Goal: Task Accomplishment & Management: Manage account settings

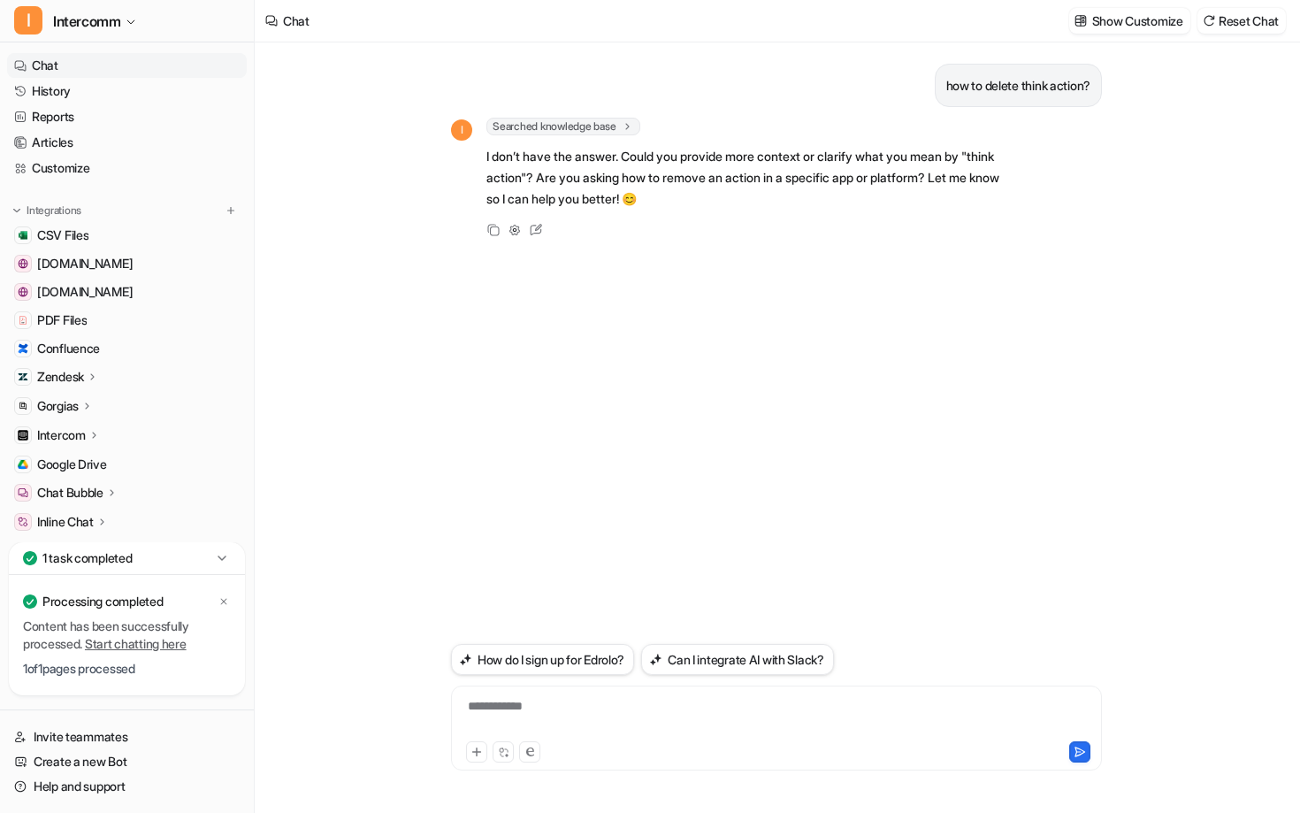
click at [84, 372] on p "Zendesk" at bounding box center [60, 377] width 47 height 18
click at [81, 377] on p "Zendesk" at bounding box center [60, 377] width 47 height 18
click at [87, 379] on div "Zendesk" at bounding box center [68, 377] width 62 height 18
click at [88, 425] on p "Sources" at bounding box center [73, 428] width 45 height 18
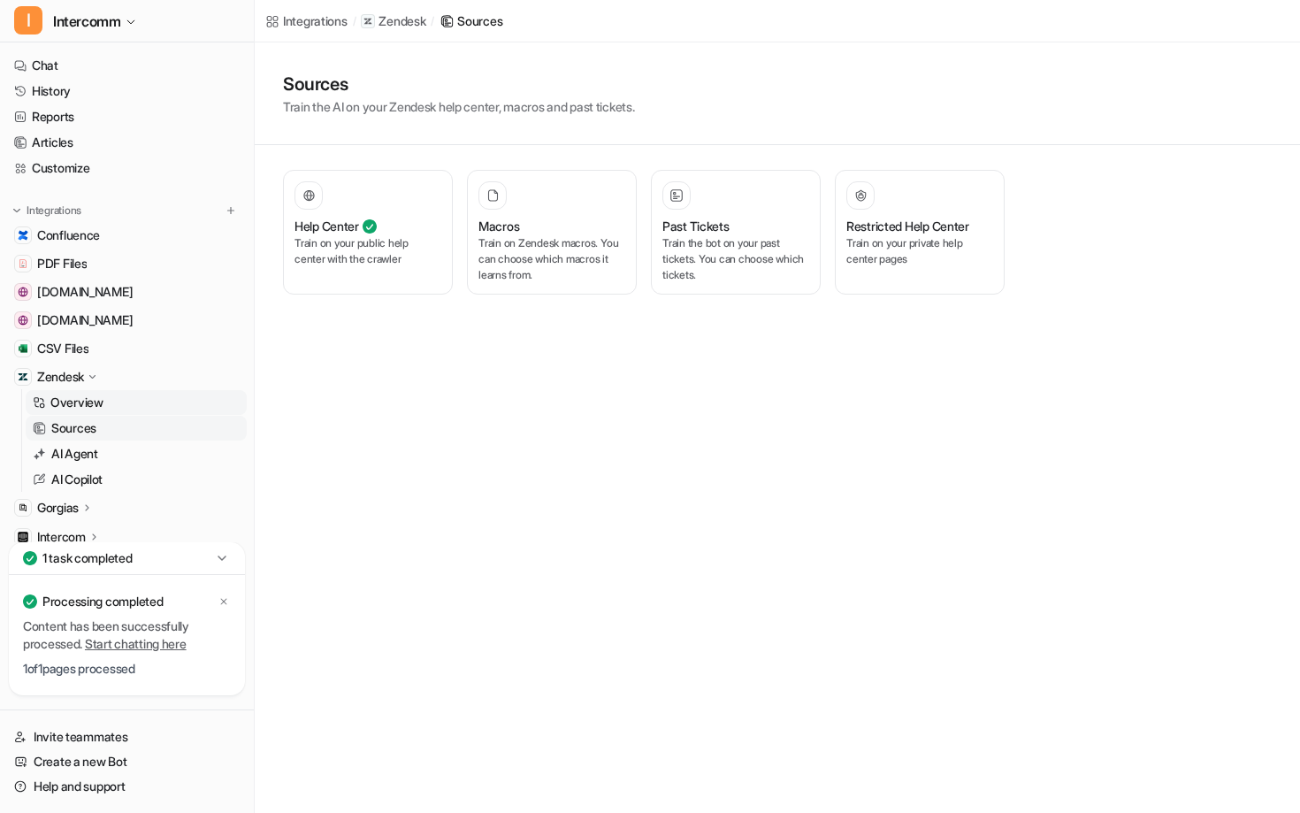
click at [111, 403] on link "Overview" at bounding box center [136, 402] width 221 height 25
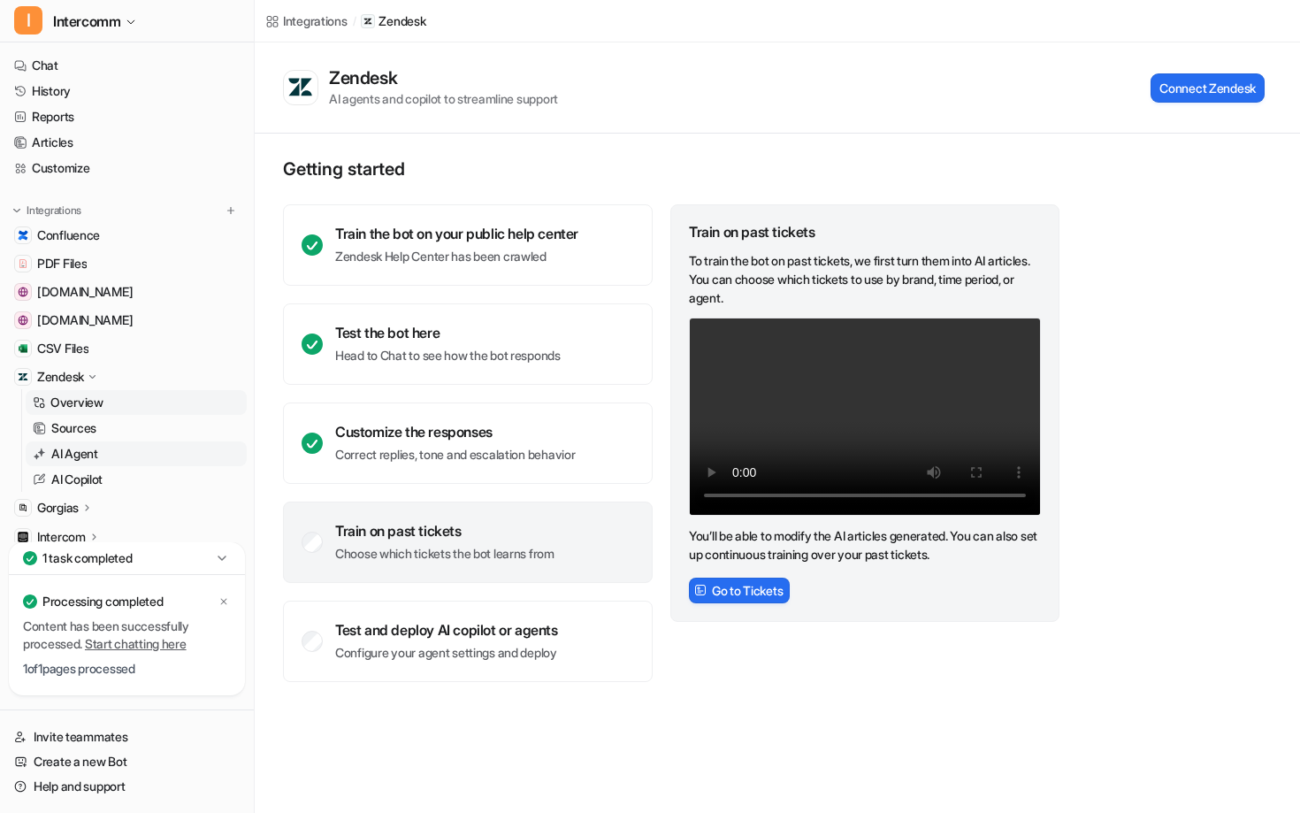
click at [81, 457] on p "AI Agent" at bounding box center [74, 454] width 47 height 18
click at [84, 380] on p "Zendesk" at bounding box center [60, 377] width 47 height 18
click at [82, 428] on p "Sources" at bounding box center [73, 428] width 45 height 18
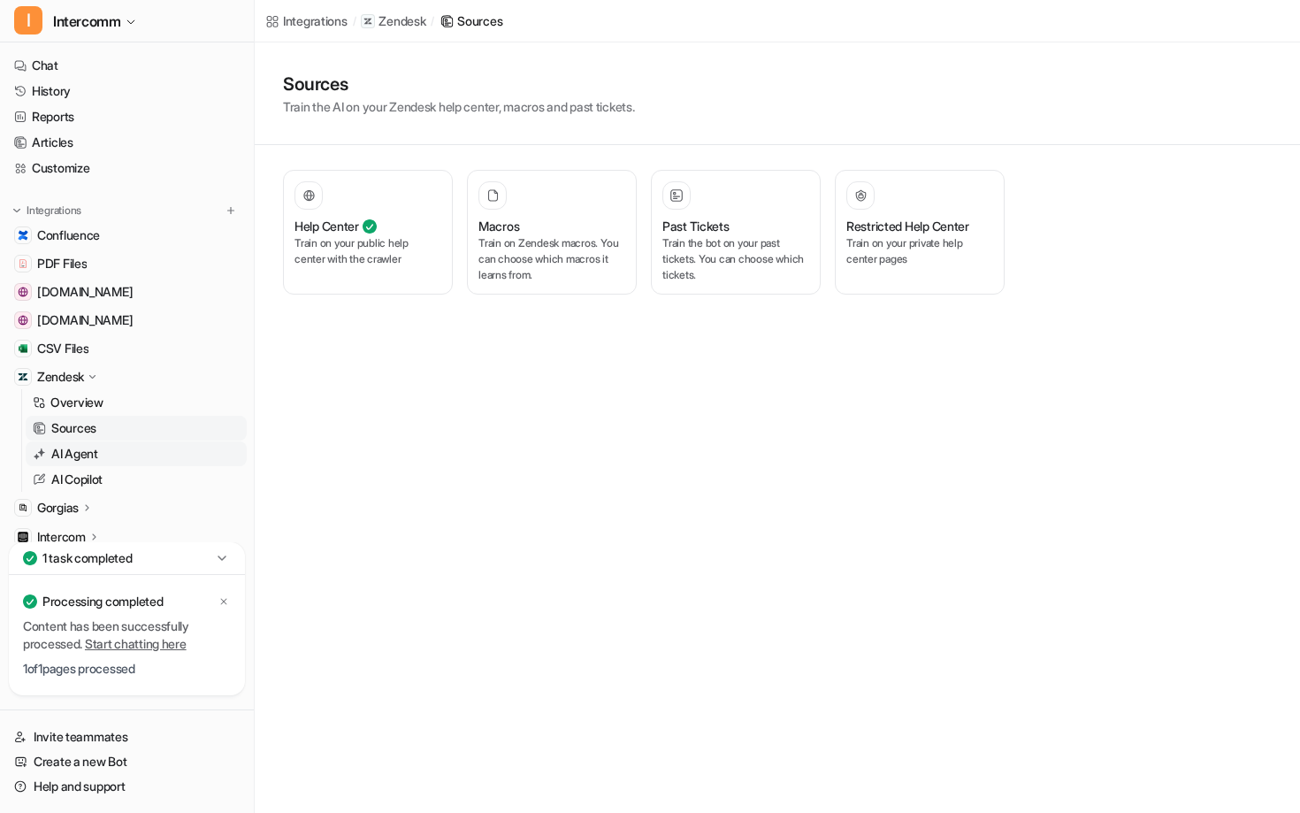
click at [88, 458] on p "AI Agent" at bounding box center [74, 454] width 47 height 18
click at [58, 451] on p "AI Agent" at bounding box center [74, 454] width 47 height 18
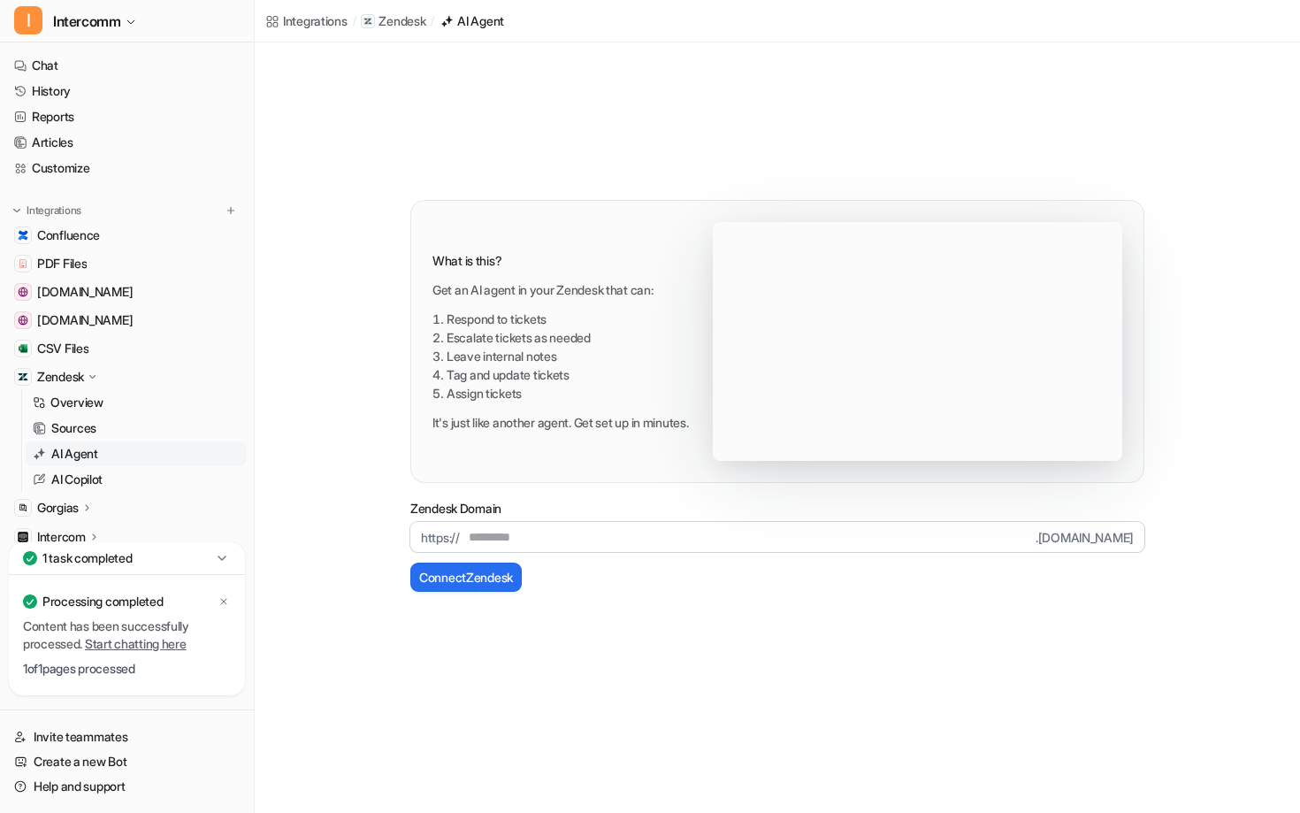
click at [453, 525] on span "https://" at bounding box center [435, 537] width 50 height 30
click at [453, 533] on span "https://" at bounding box center [435, 537] width 50 height 30
click at [479, 542] on input "text" at bounding box center [748, 537] width 576 height 30
click at [595, 540] on input "text" at bounding box center [748, 537] width 576 height 30
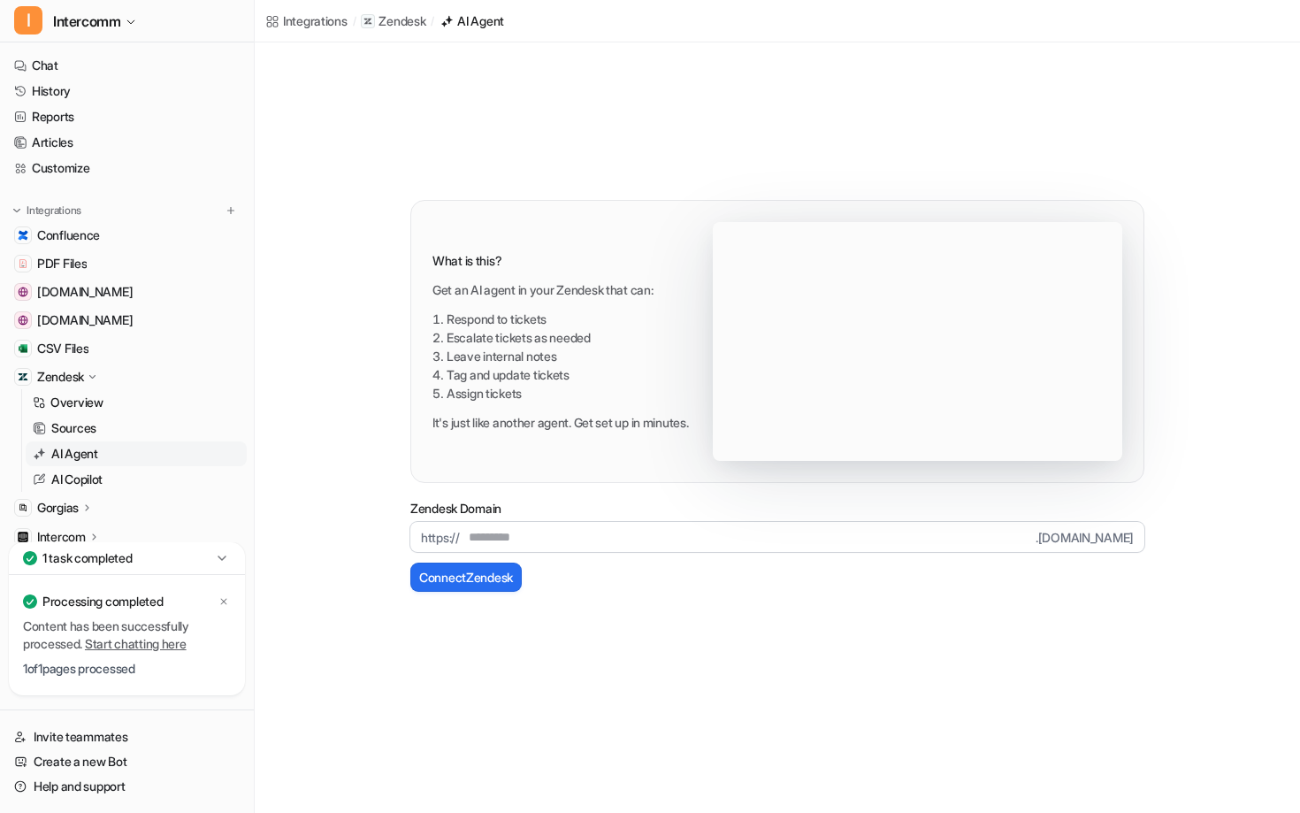
paste input "**********"
click at [515, 537] on input "**********" at bounding box center [748, 537] width 576 height 30
drag, startPoint x: 717, startPoint y: 539, endPoint x: 628, endPoint y: 539, distance: 89.3
click at [628, 539] on input "**********" at bounding box center [748, 537] width 576 height 30
type input "**********"
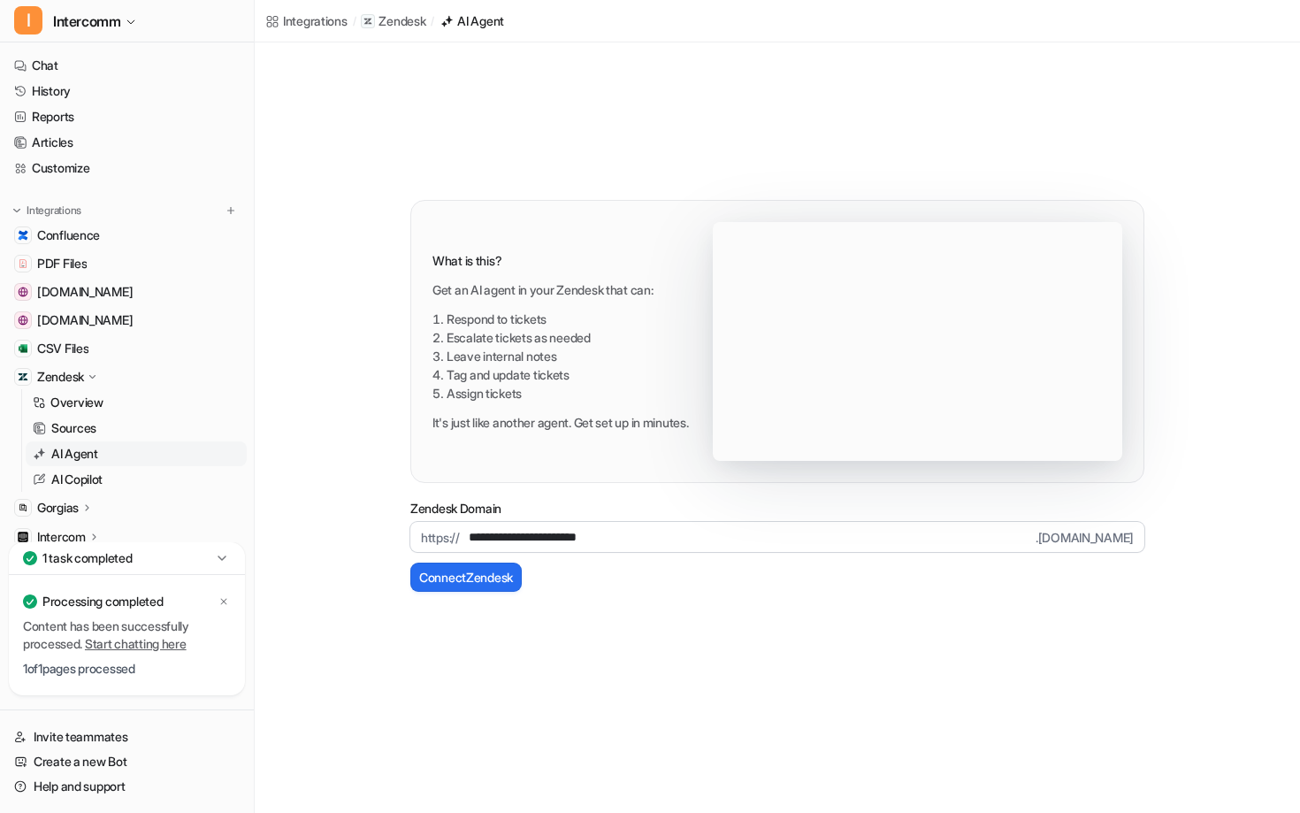
click at [410, 563] on button "Connect Zendesk" at bounding box center [465, 577] width 111 height 29
click at [485, 577] on button "Connect Zendesk" at bounding box center [465, 577] width 111 height 29
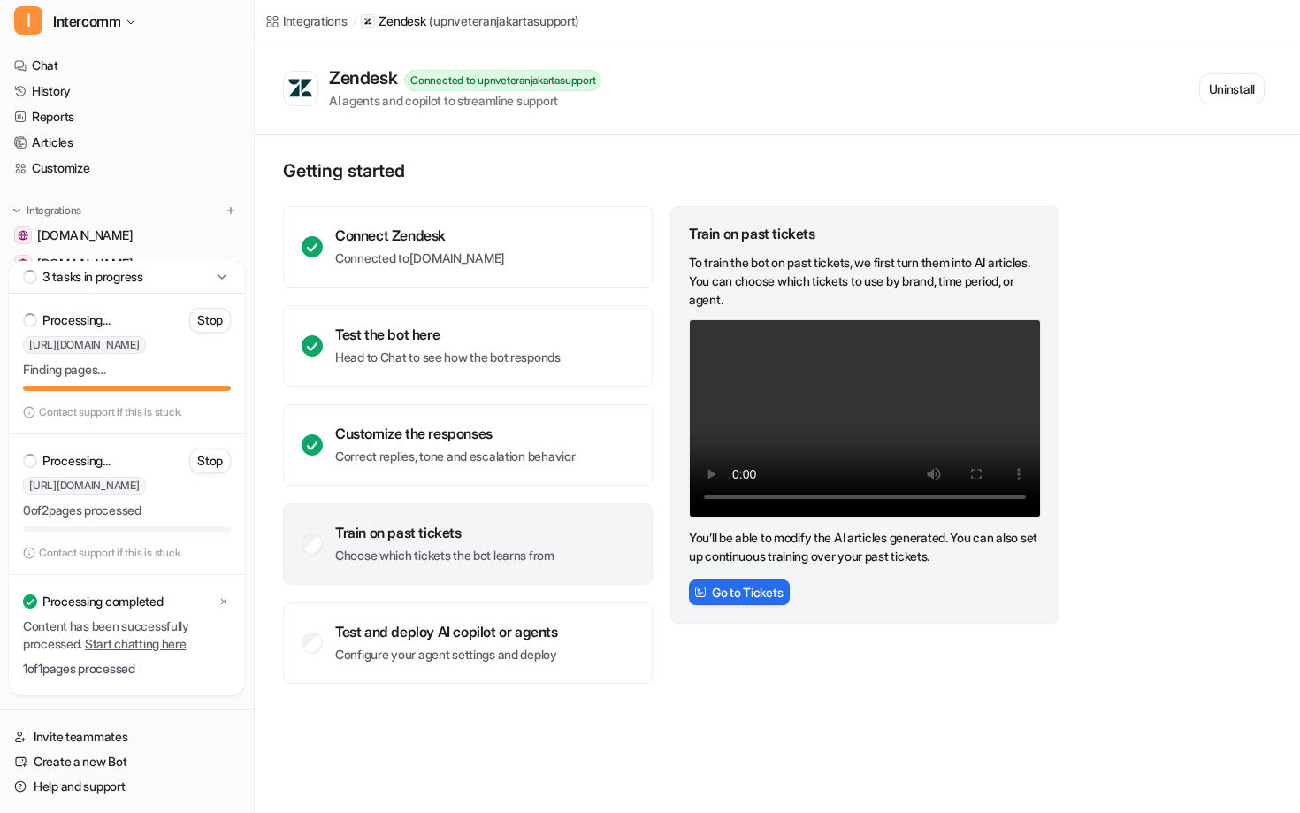
click at [218, 285] on icon at bounding box center [222, 277] width 18 height 18
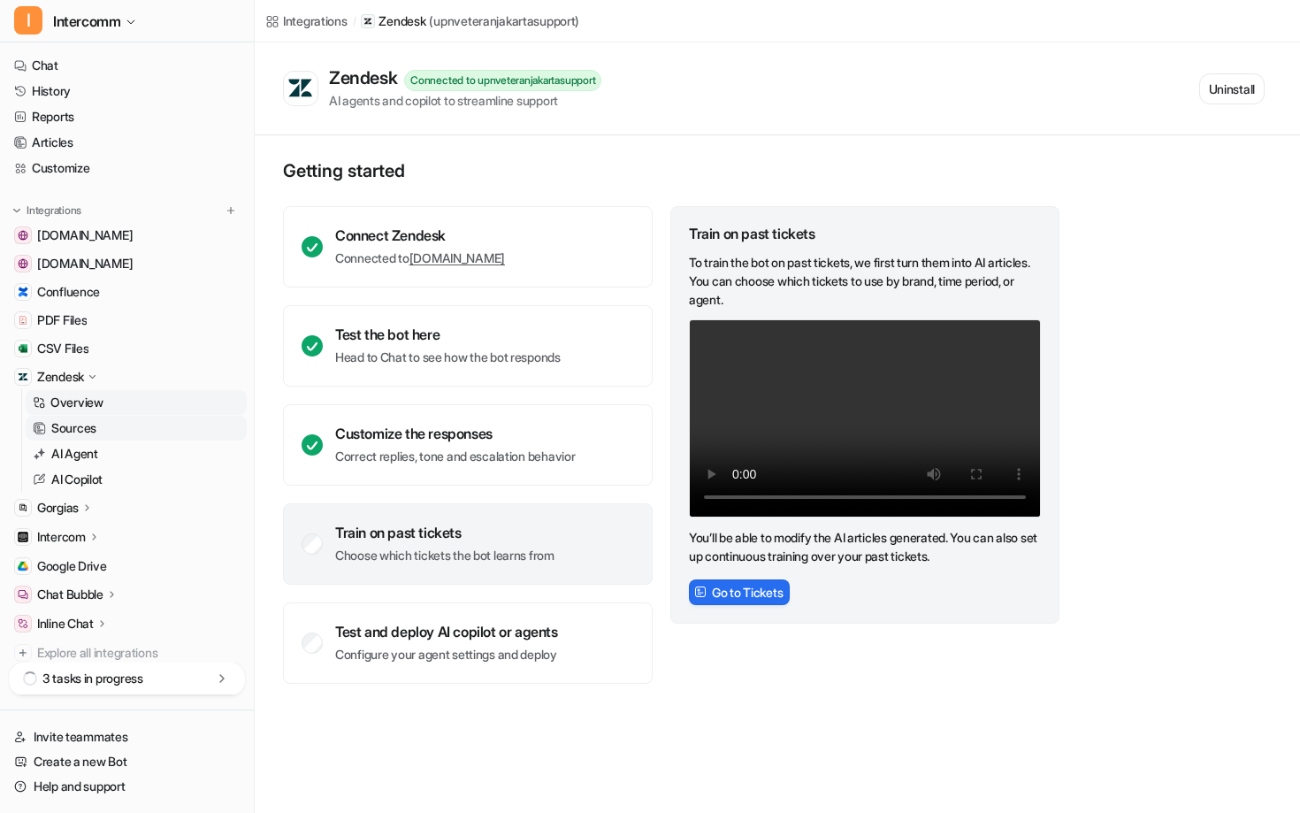
click at [95, 424] on p "Sources" at bounding box center [73, 428] width 45 height 18
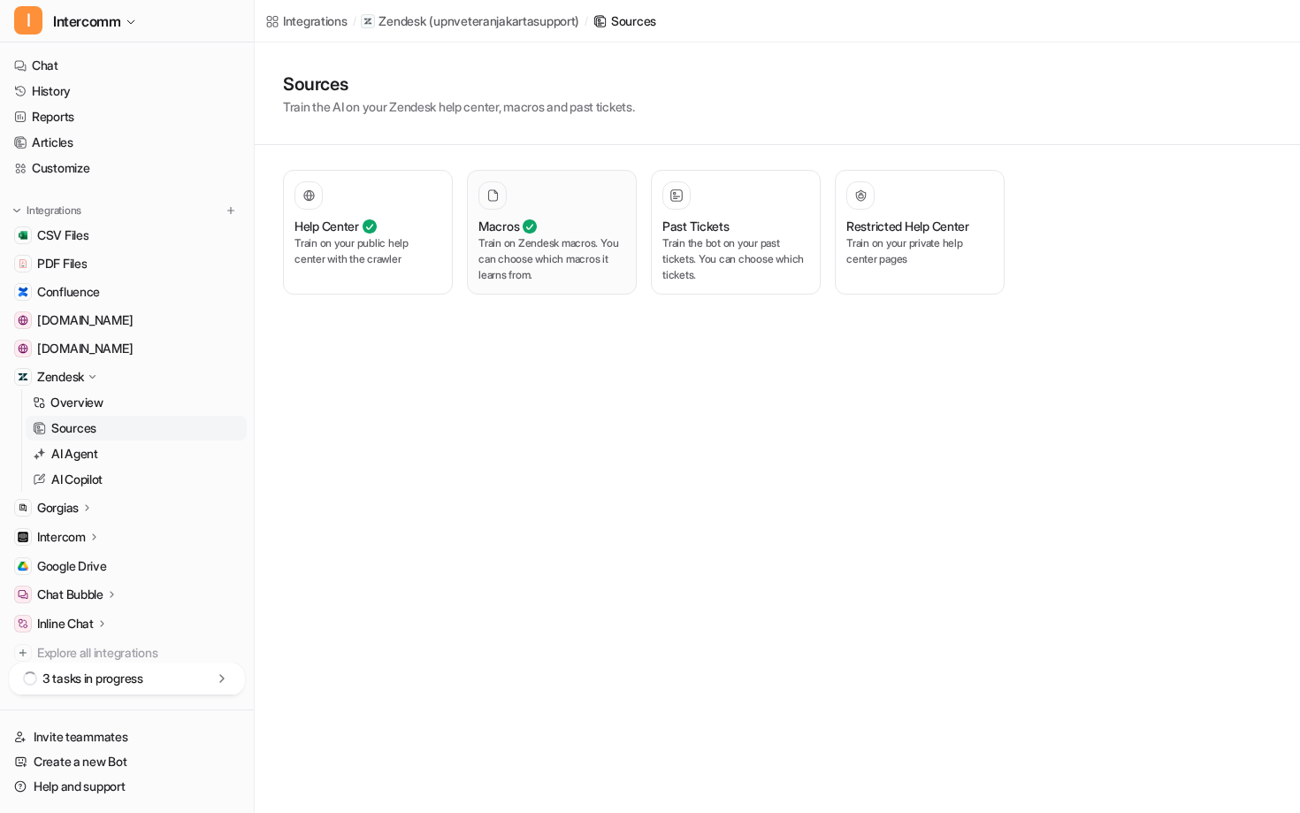
click at [535, 266] on p "Train on Zendesk macros. You can choose which macros it learns from." at bounding box center [552, 259] width 147 height 48
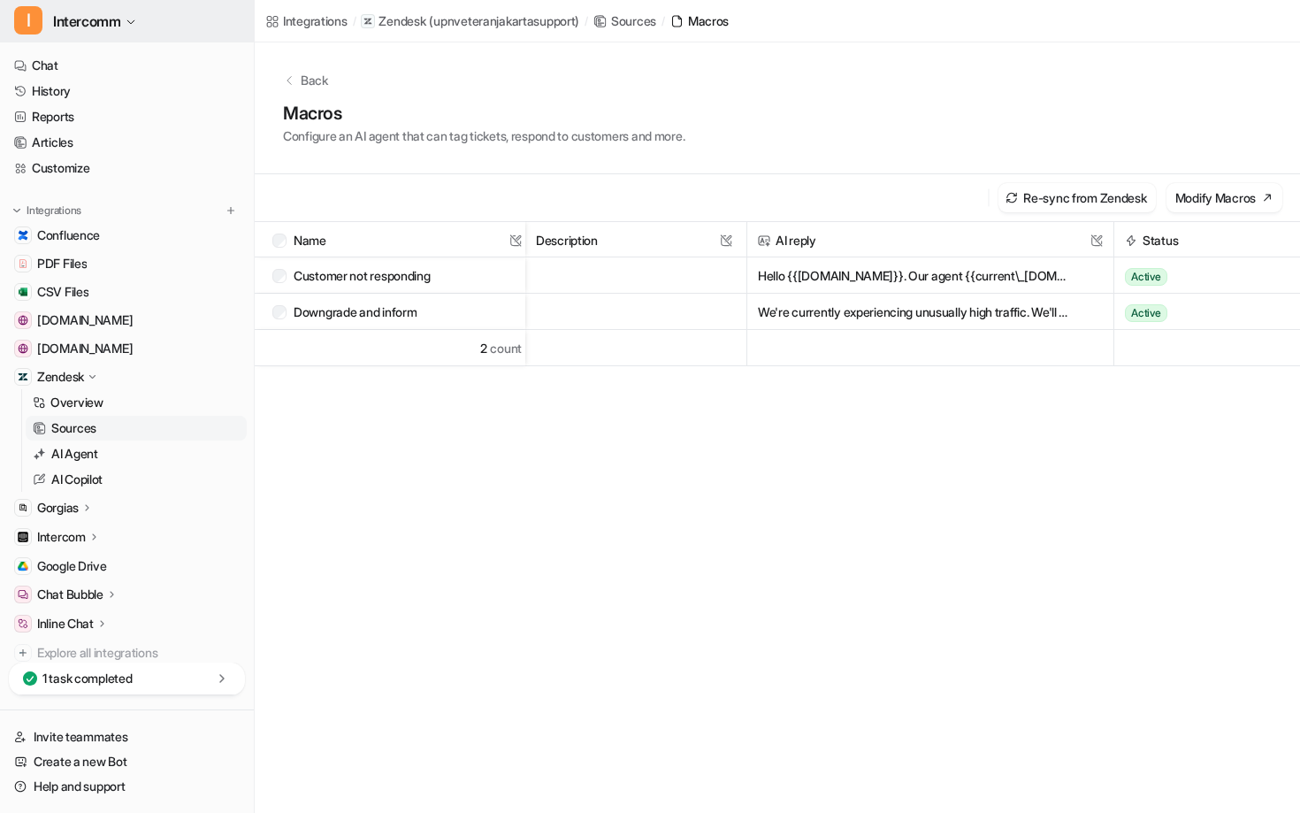
click at [110, 27] on span "Intercomm" at bounding box center [86, 21] width 67 height 25
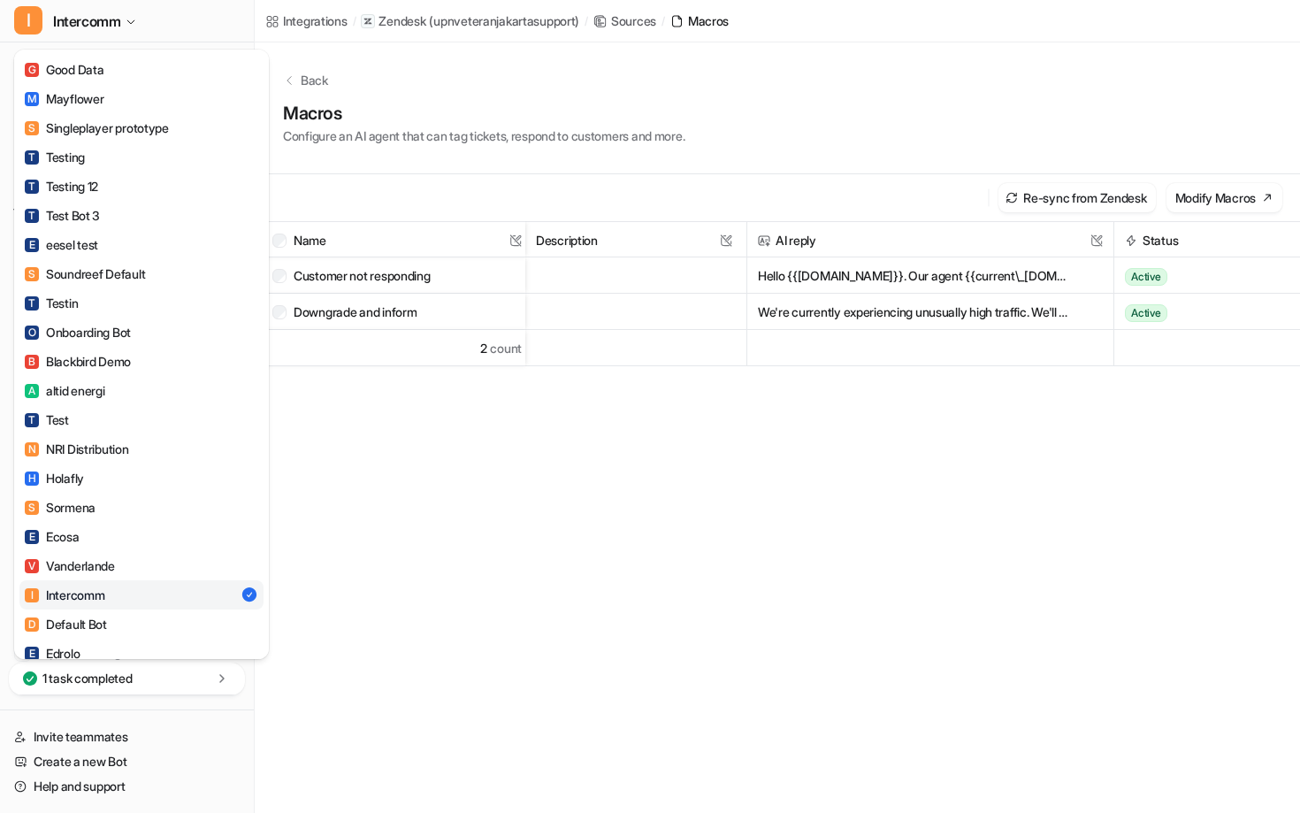
scroll to position [1135, 0]
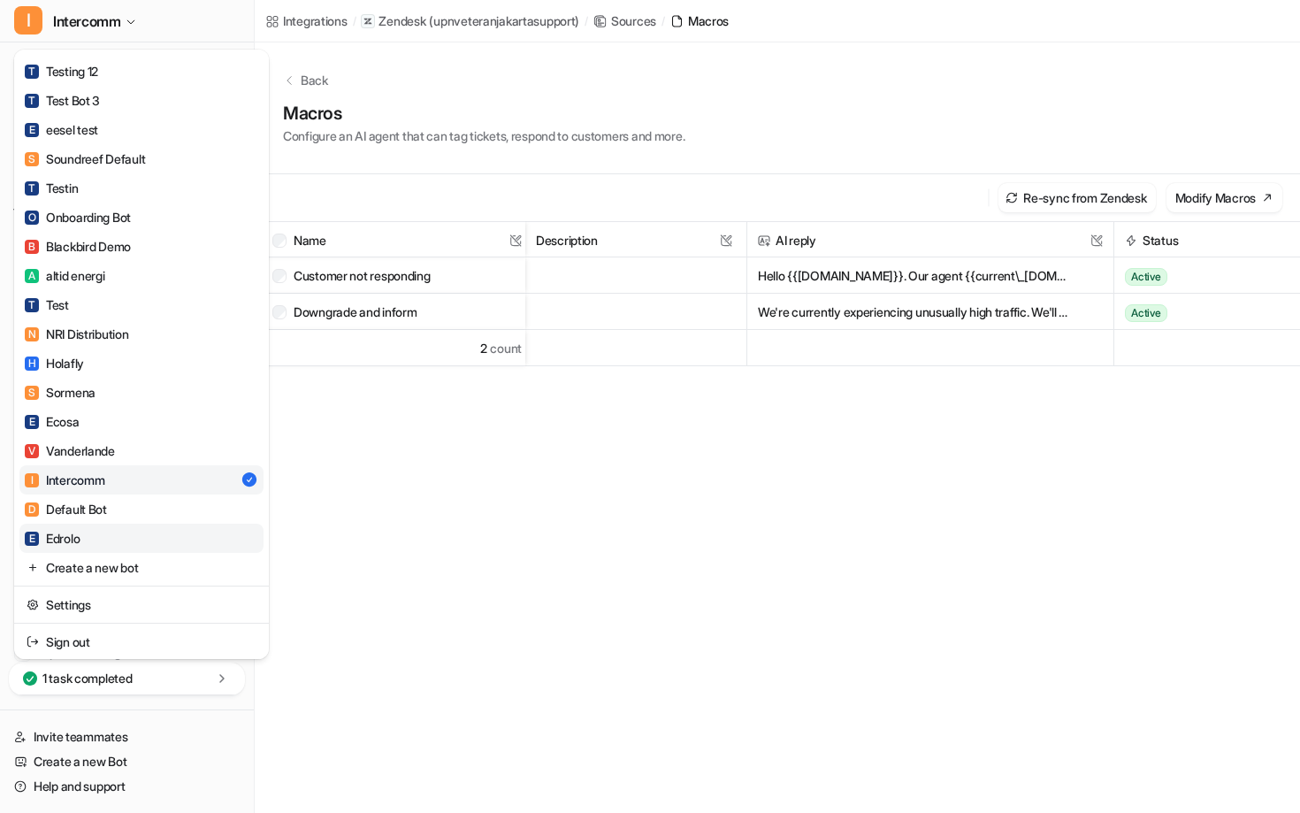
click at [96, 536] on link "E Edrolo" at bounding box center [141, 538] width 244 height 29
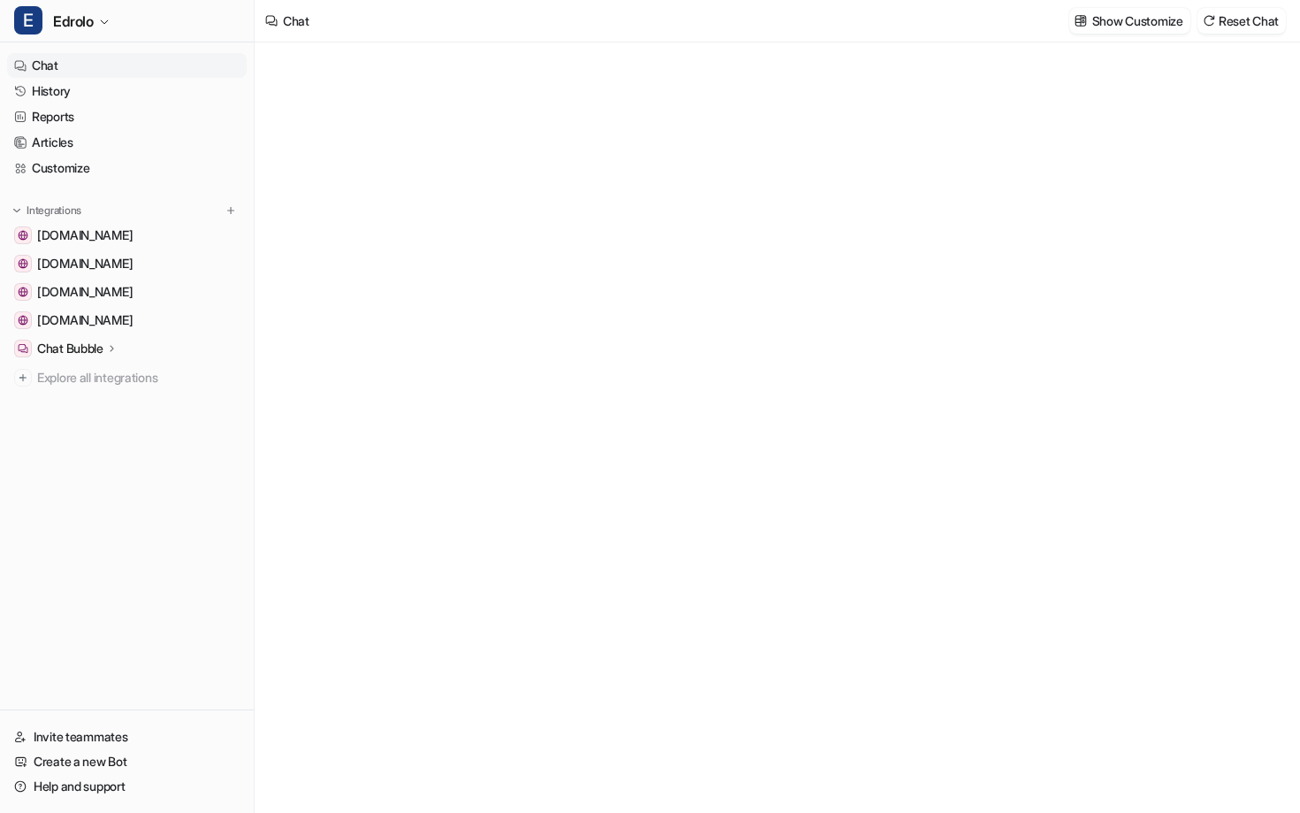
type textarea "**********"
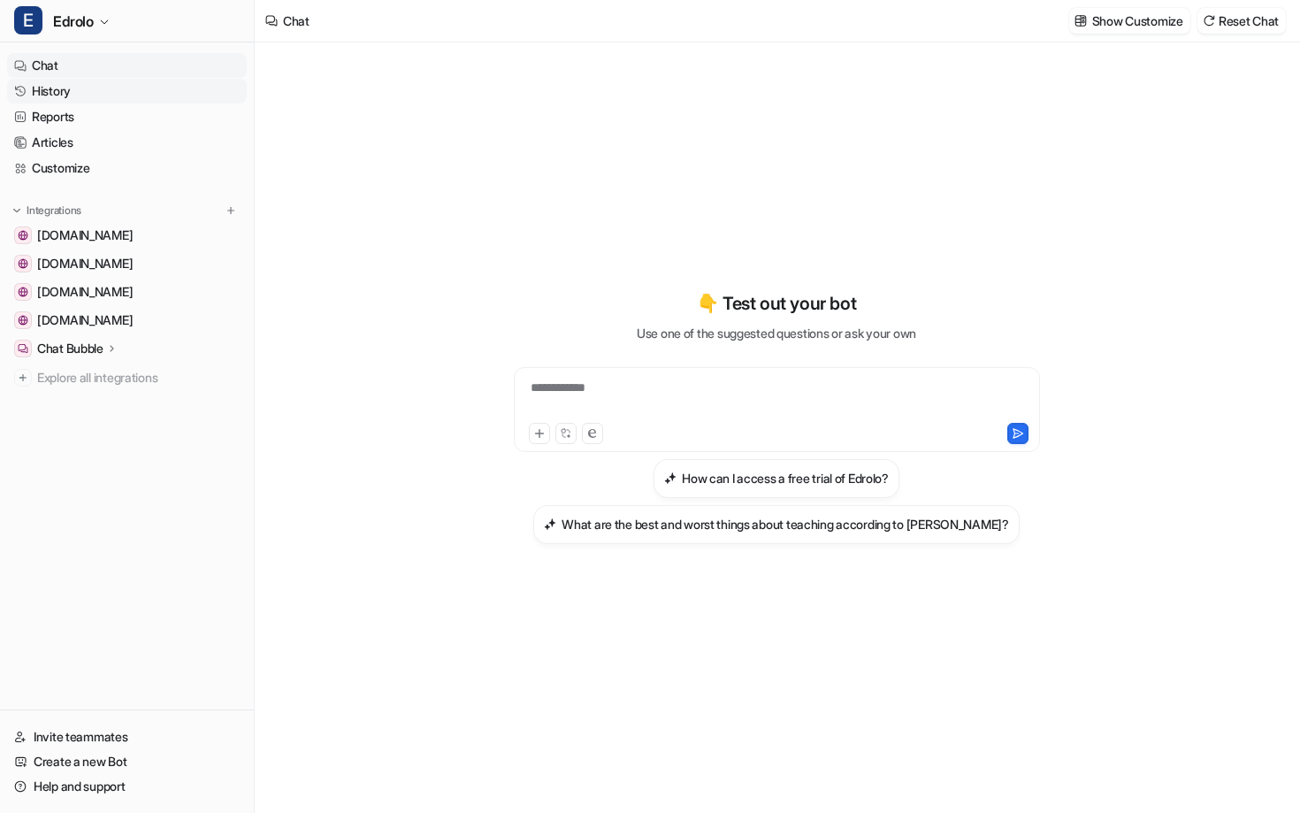
click at [96, 99] on link "History" at bounding box center [127, 91] width 240 height 25
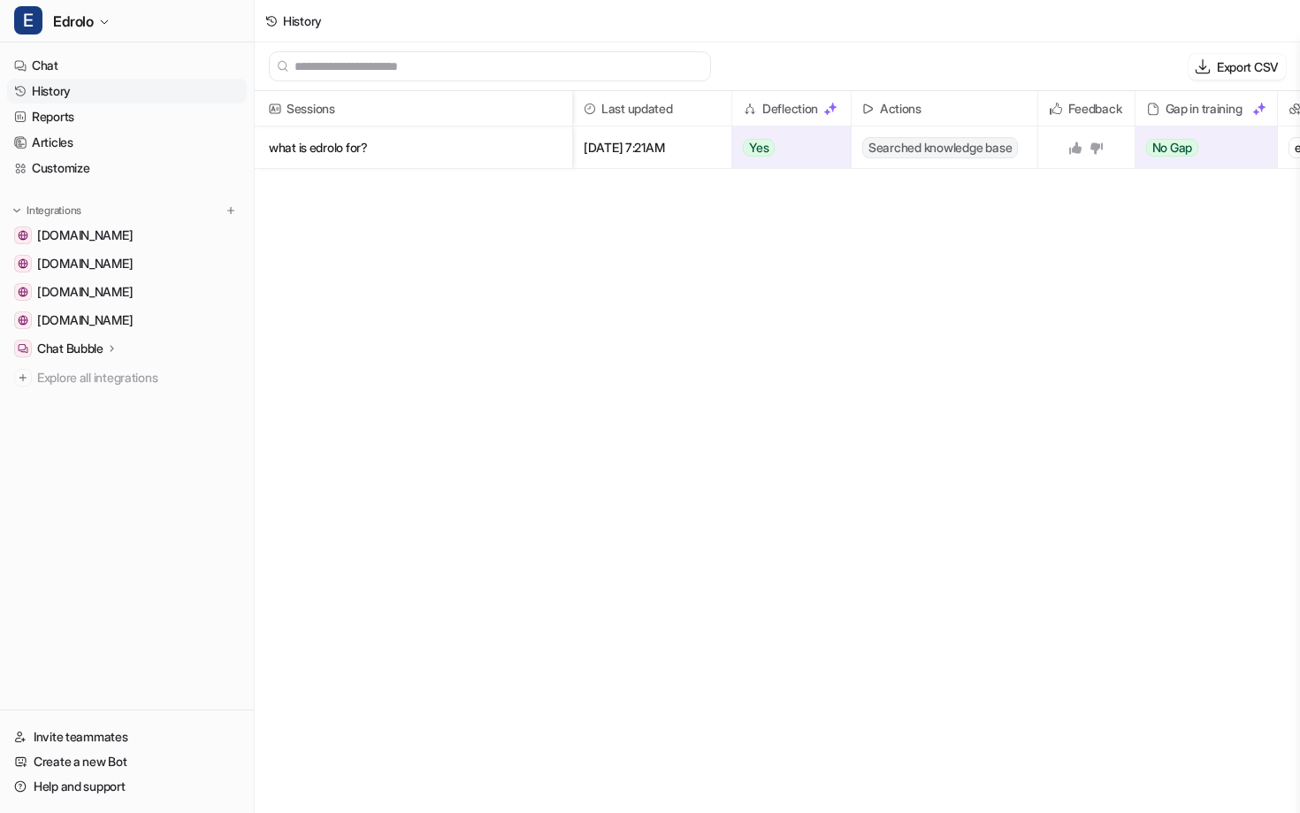
click at [350, 134] on p "what is edrolo for?" at bounding box center [413, 147] width 289 height 42
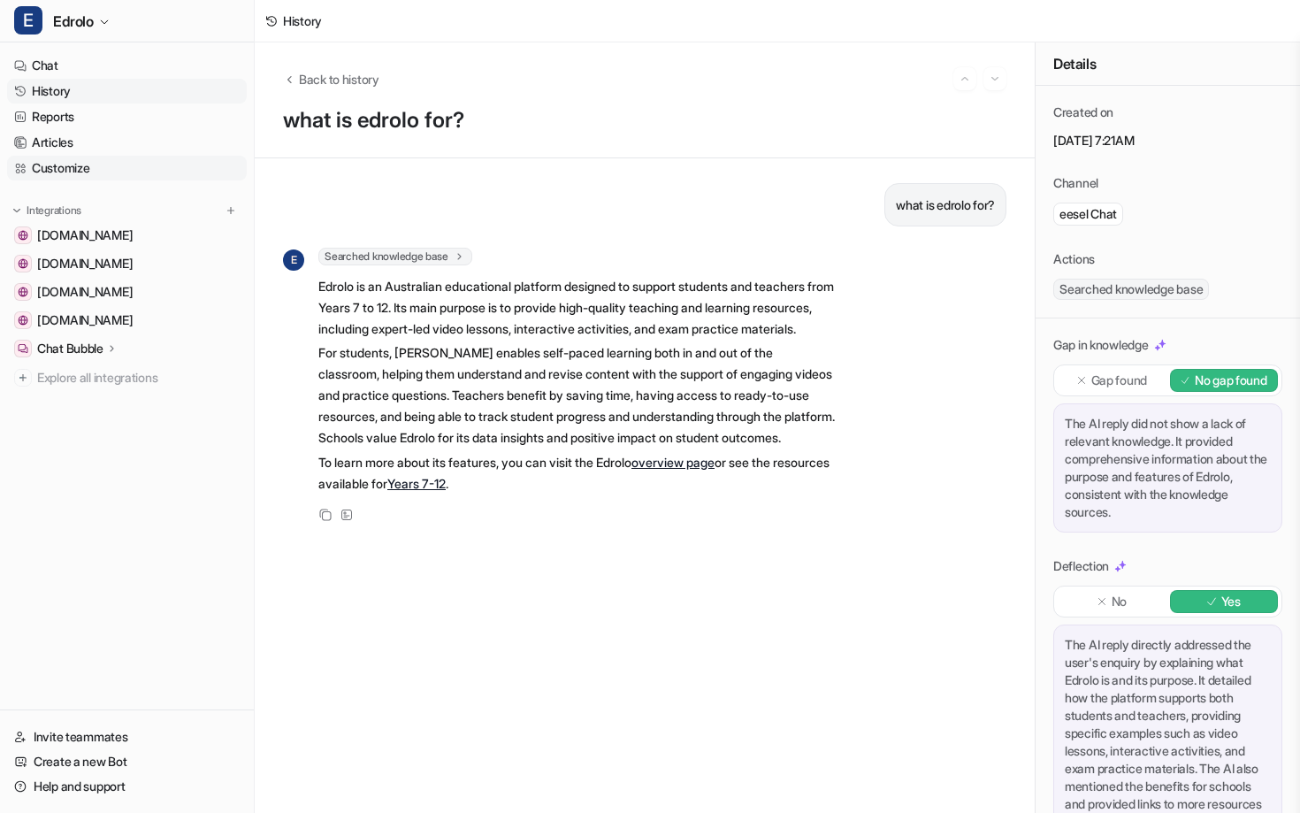
click at [123, 158] on link "Customize" at bounding box center [127, 168] width 240 height 25
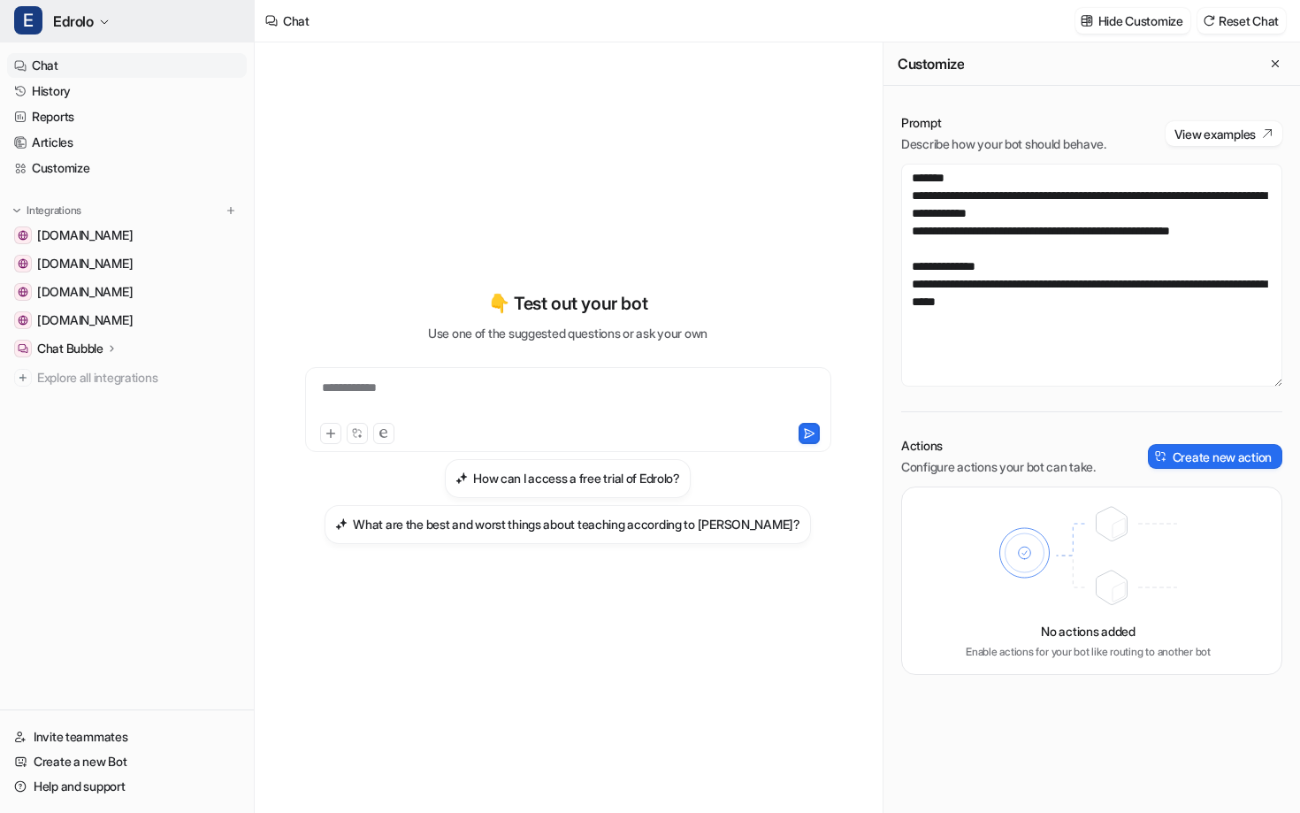
click at [111, 27] on button "E Edrolo" at bounding box center [127, 21] width 254 height 42
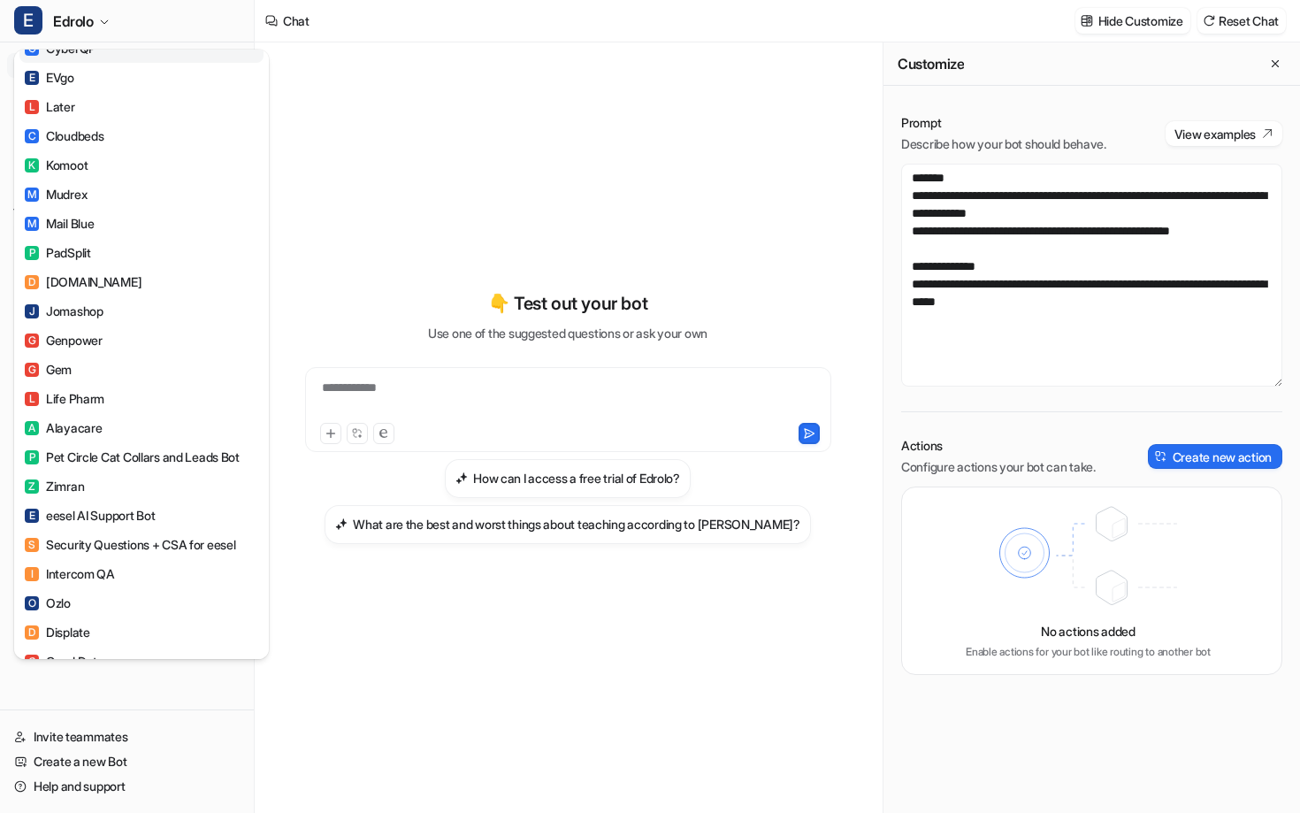
scroll to position [1135, 0]
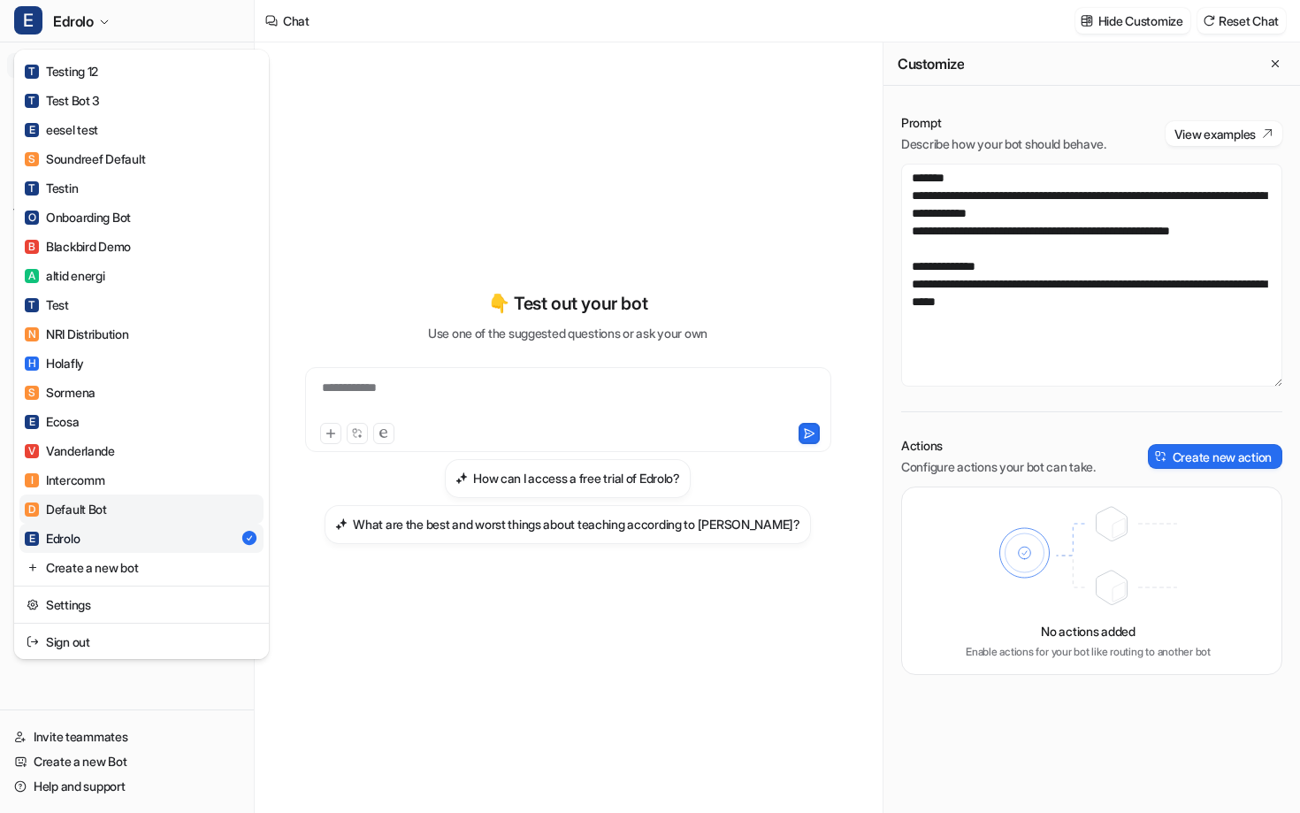
click at [146, 502] on link "D Default Bot" at bounding box center [141, 508] width 244 height 29
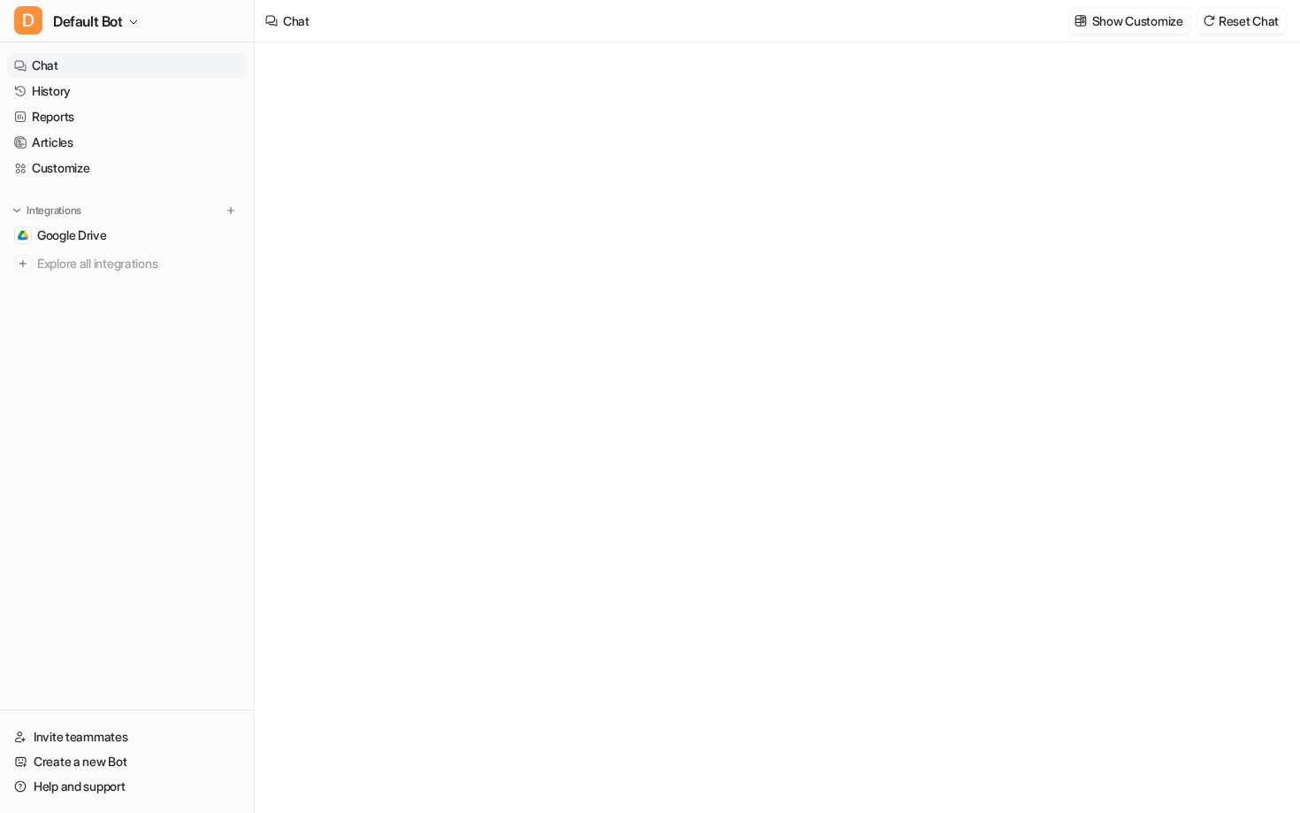
type textarea "**********"
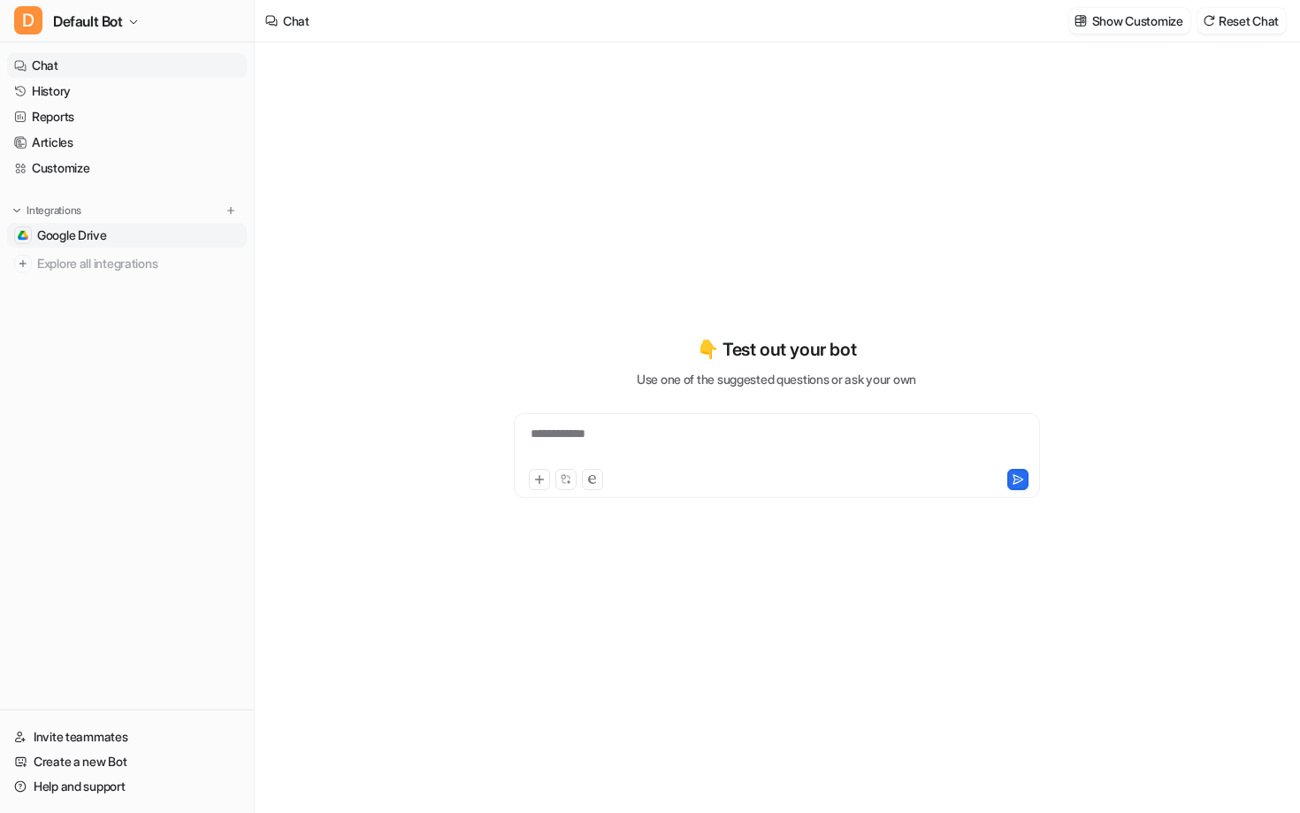
click at [89, 234] on span "Google Drive" at bounding box center [72, 235] width 70 height 18
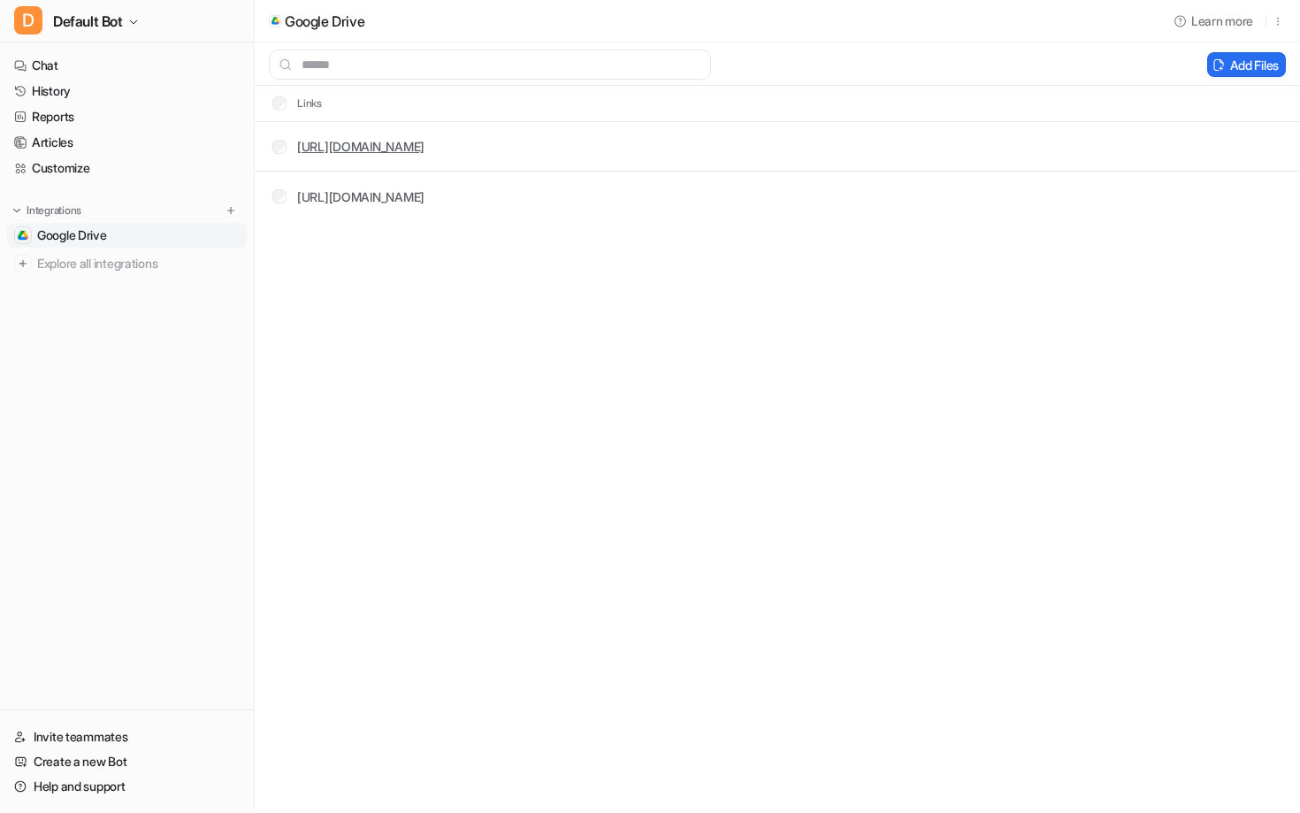
click at [425, 145] on link "https://docs.google.com/.../edit" at bounding box center [360, 146] width 127 height 15
click at [60, 120] on link "Reports" at bounding box center [127, 116] width 240 height 25
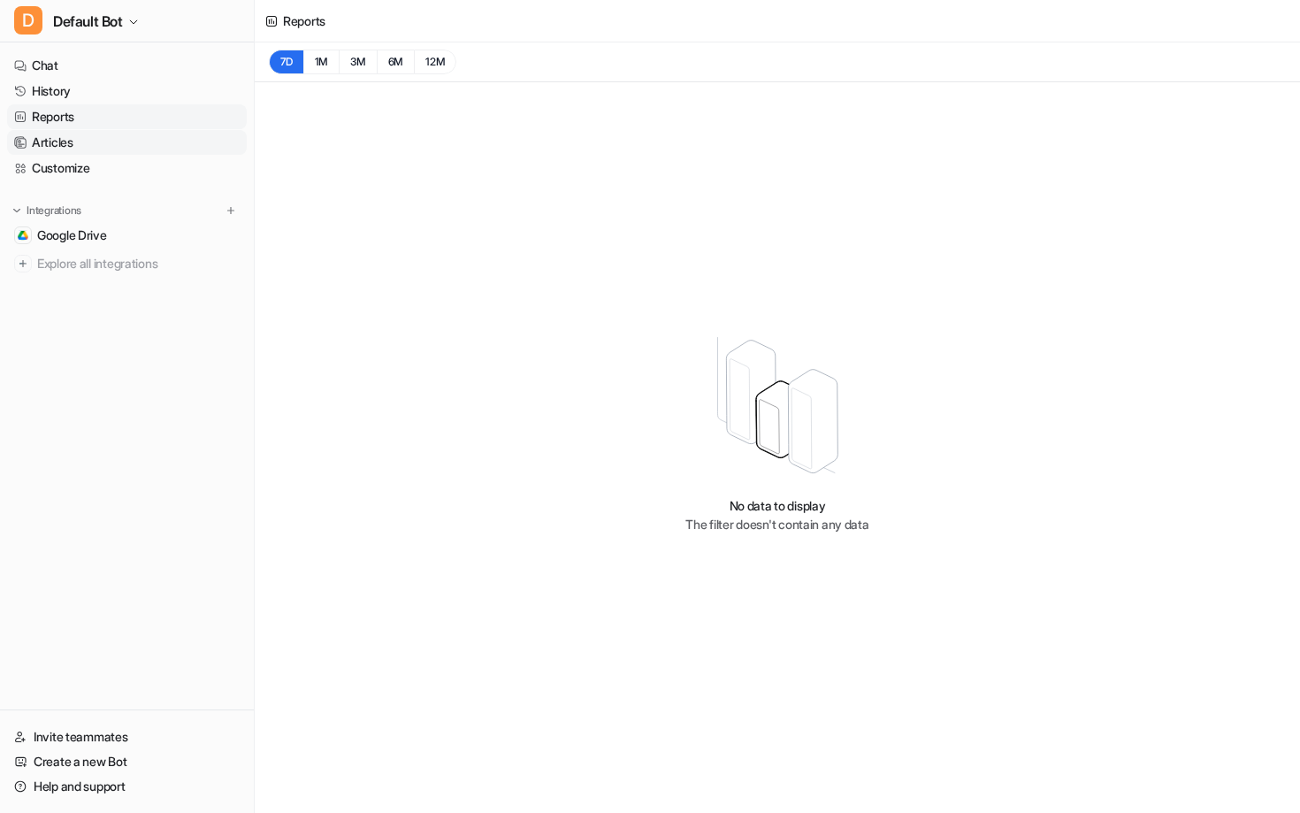
click at [77, 143] on link "Articles" at bounding box center [127, 142] width 240 height 25
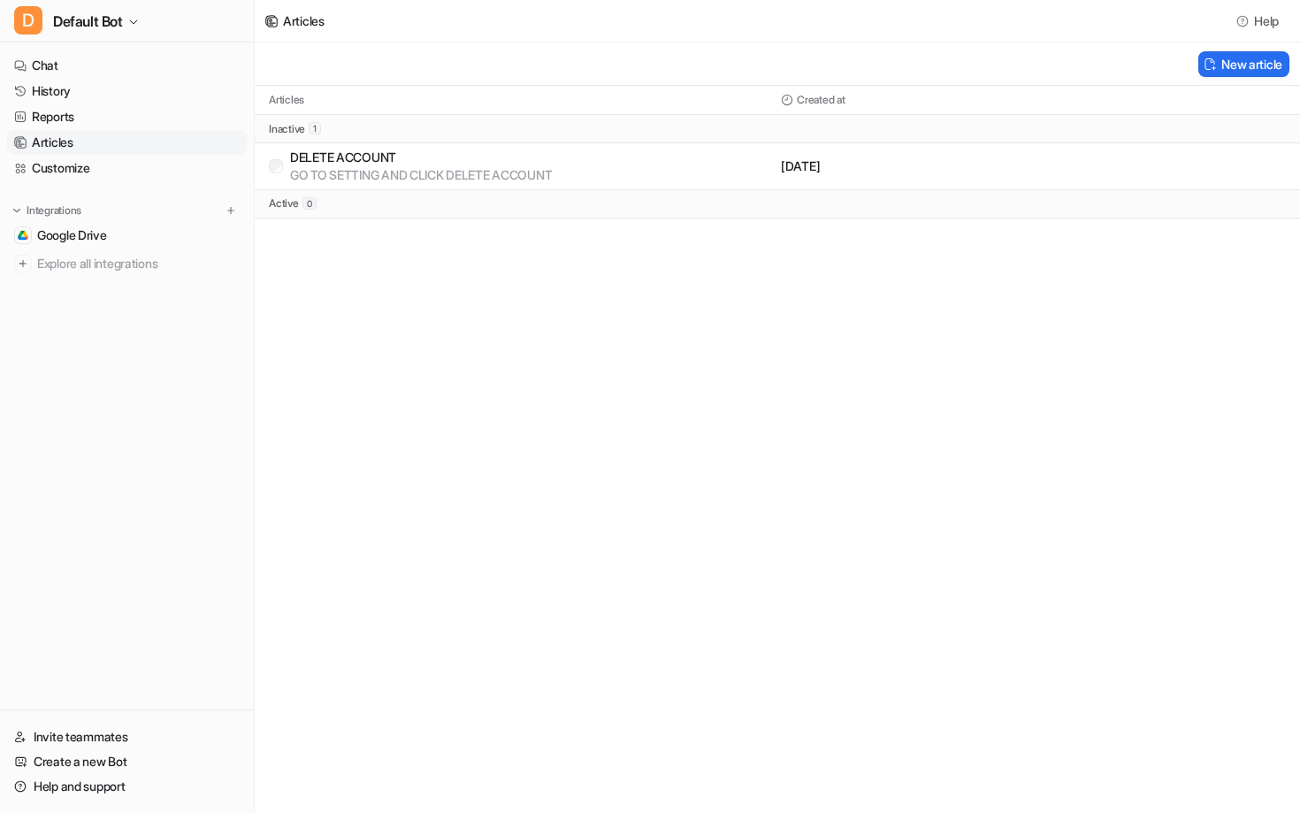
click at [513, 164] on p "DELETE ACCOUNT" at bounding box center [421, 158] width 262 height 18
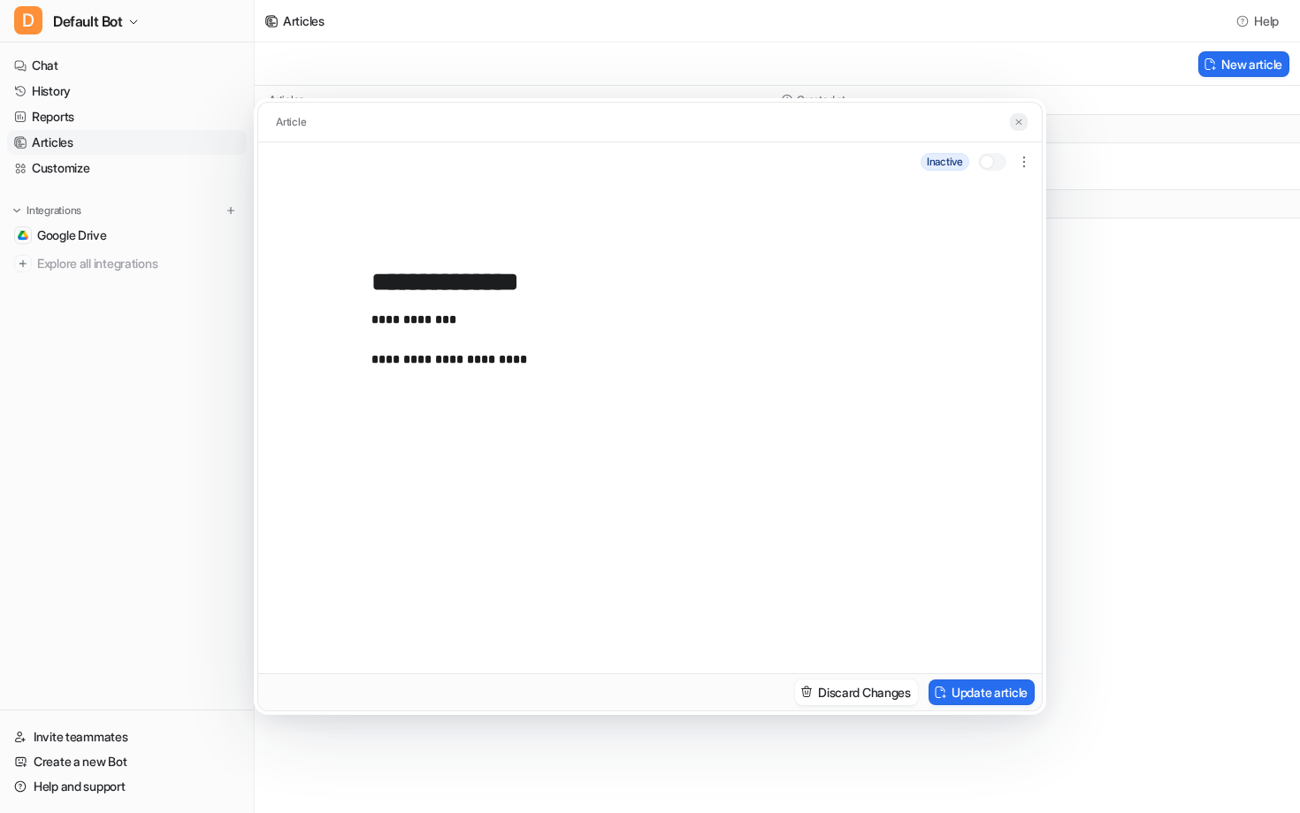
click at [1017, 117] on img at bounding box center [1019, 122] width 11 height 11
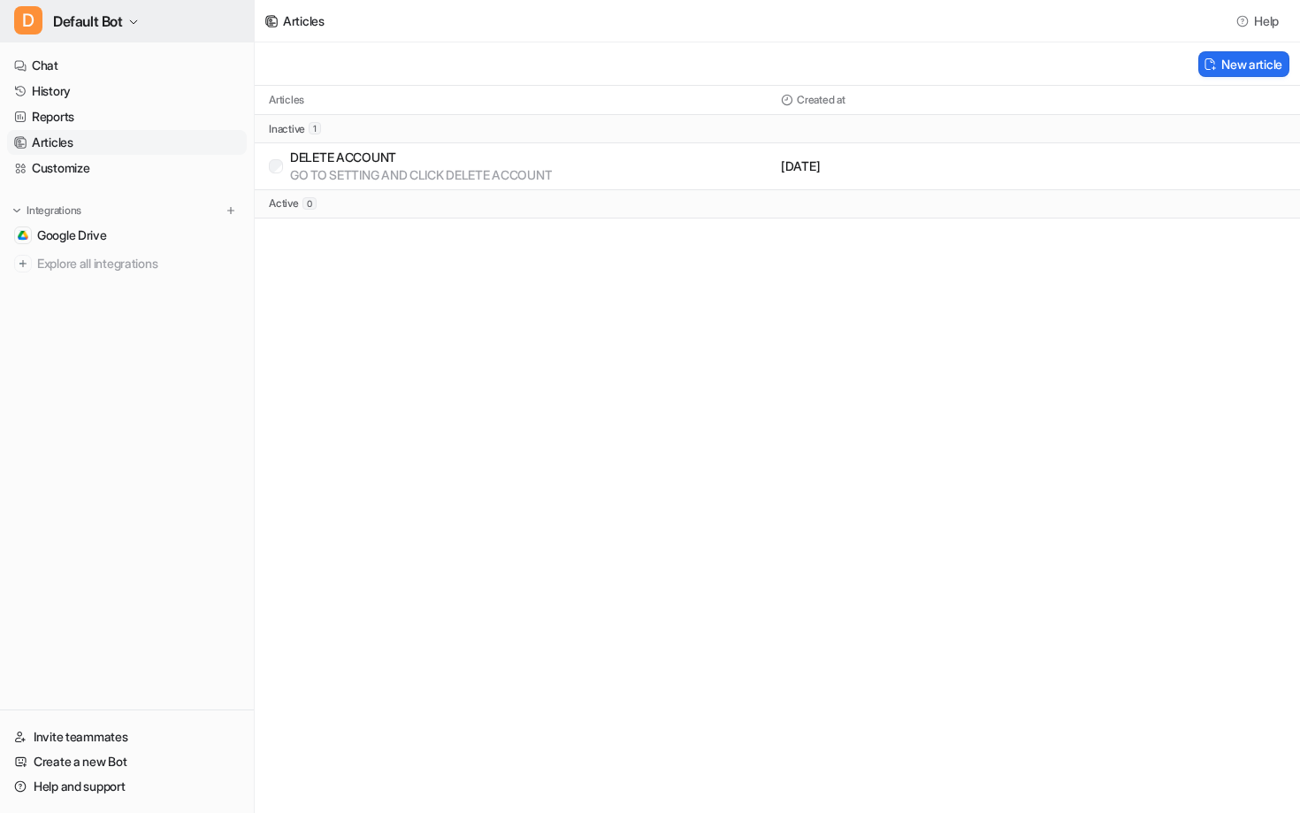
click at [146, 23] on button "D Default Bot" at bounding box center [127, 21] width 254 height 42
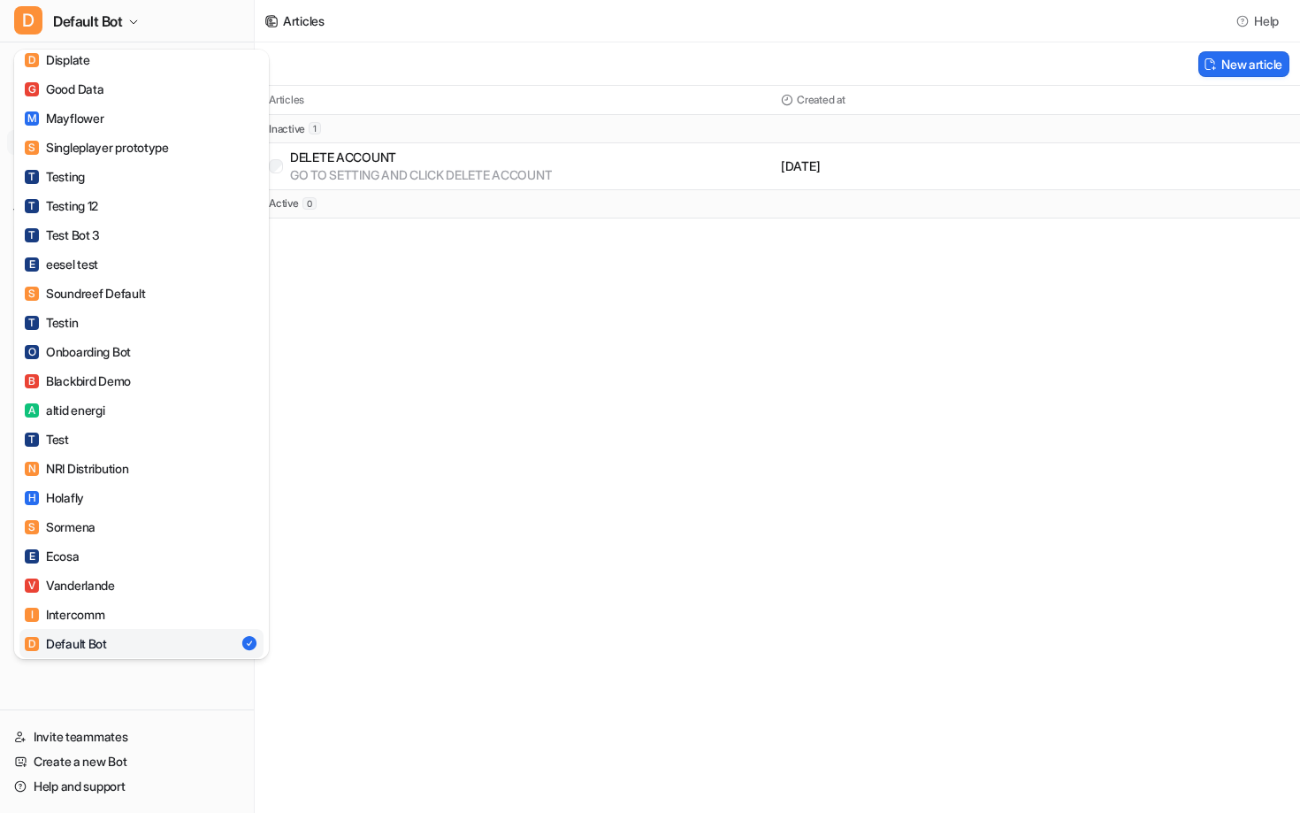
scroll to position [1135, 0]
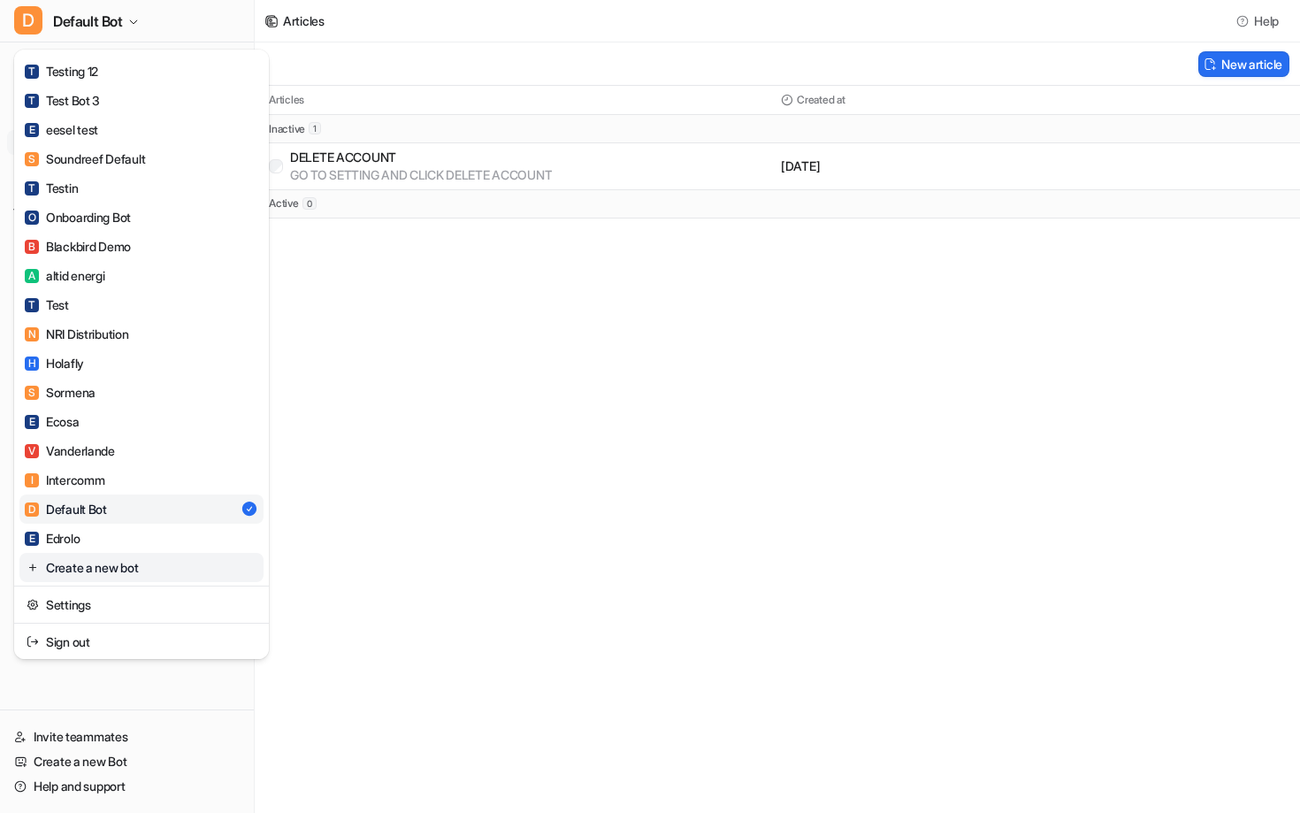
click at [97, 571] on link "Create a new bot" at bounding box center [141, 567] width 244 height 29
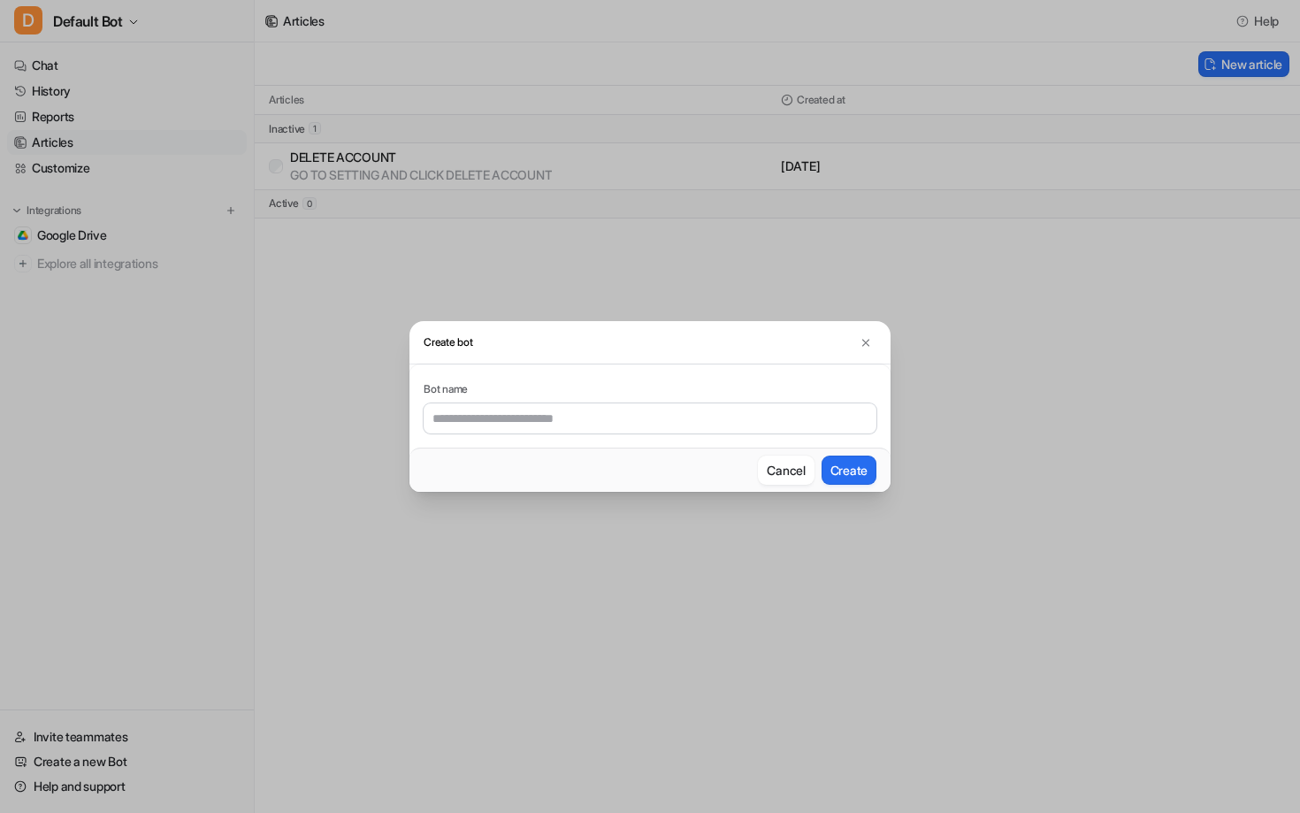
click at [476, 427] on input "text" at bounding box center [650, 418] width 453 height 30
type input "*"
type input "*********"
click at [848, 475] on button "Create" at bounding box center [849, 470] width 55 height 29
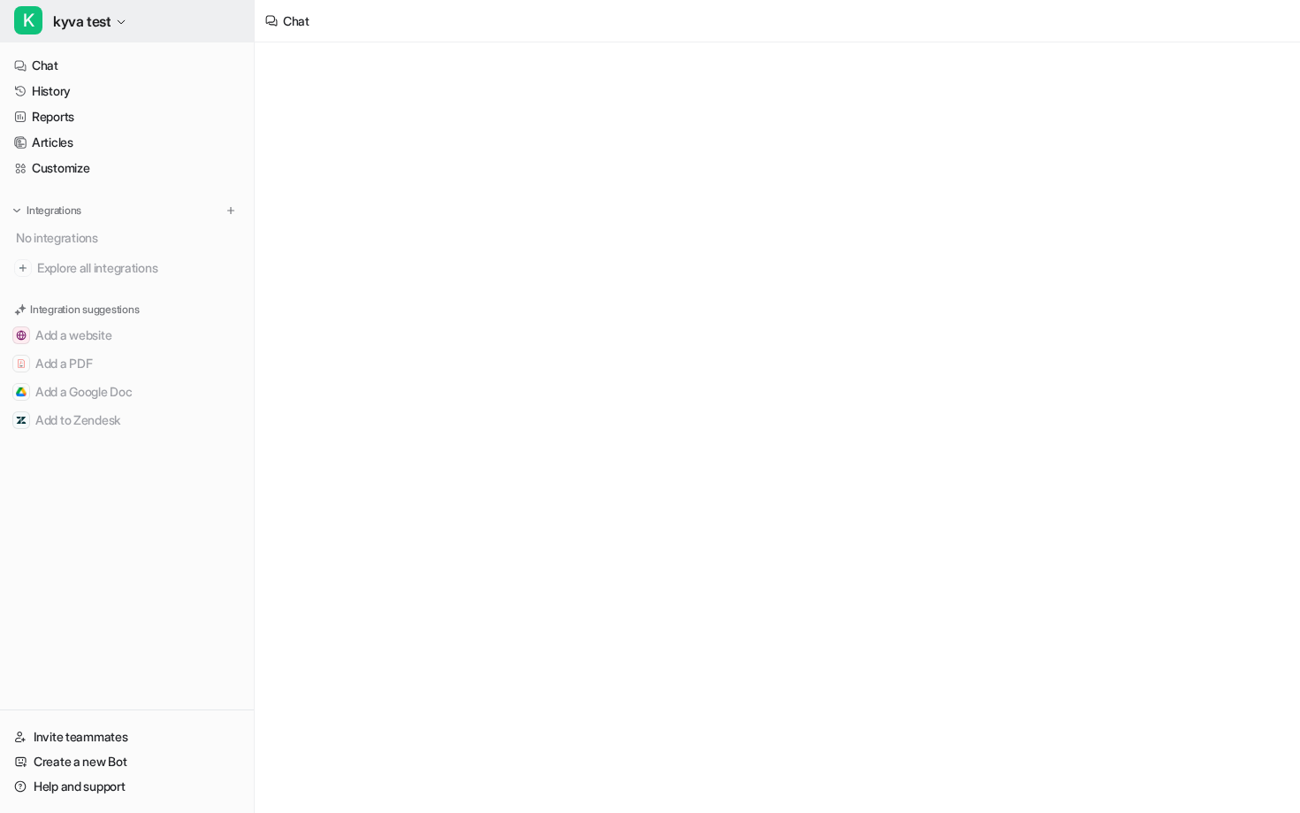
click at [126, 21] on icon "button" at bounding box center [121, 22] width 11 height 11
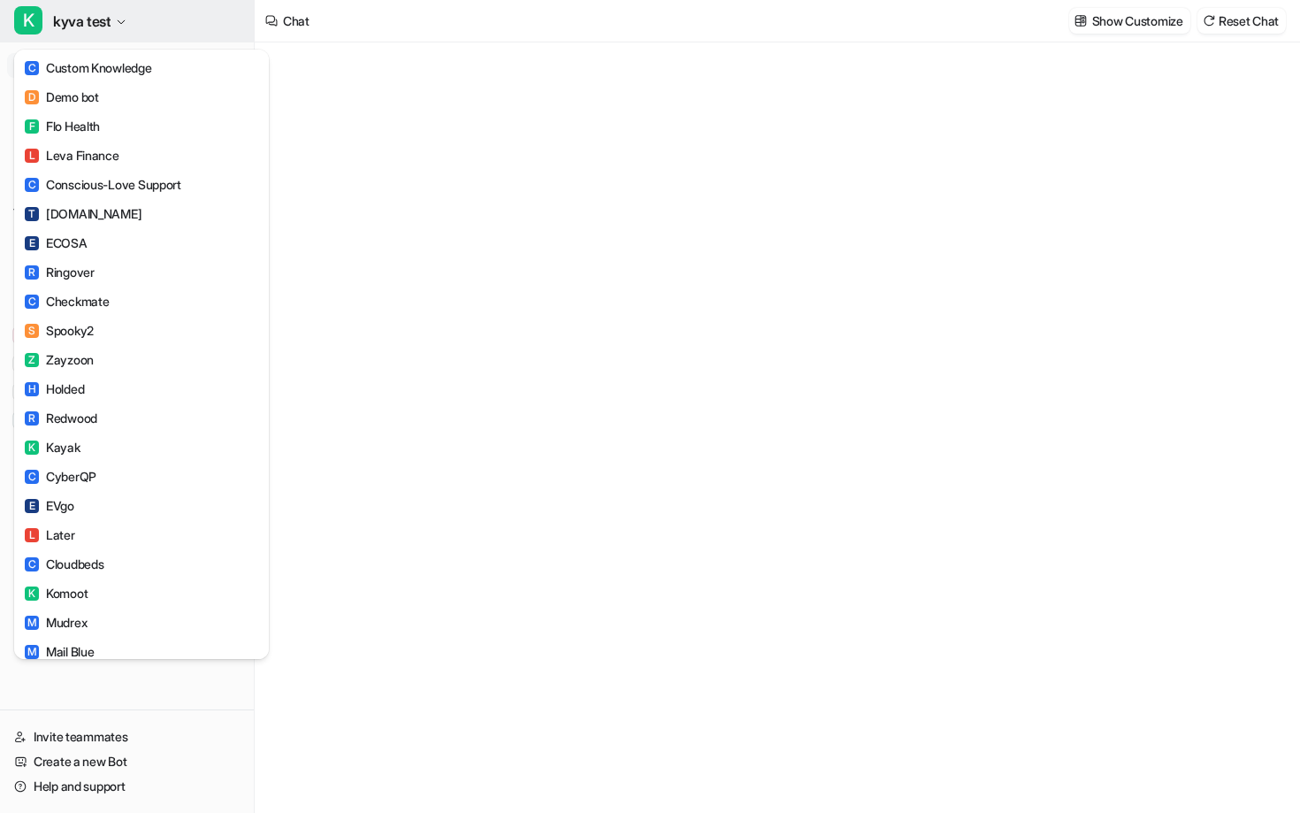
click at [126, 21] on icon "button" at bounding box center [121, 22] width 11 height 11
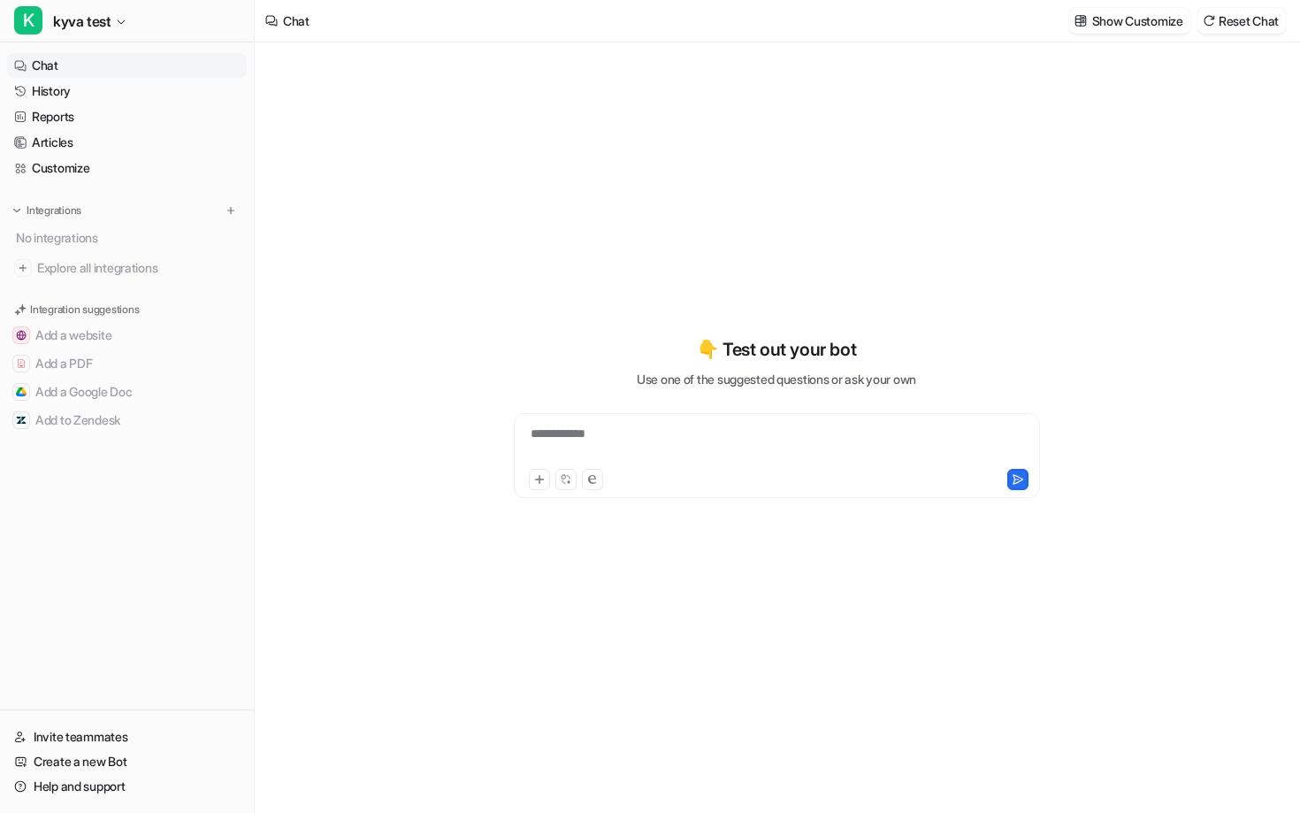
type textarea "**********"
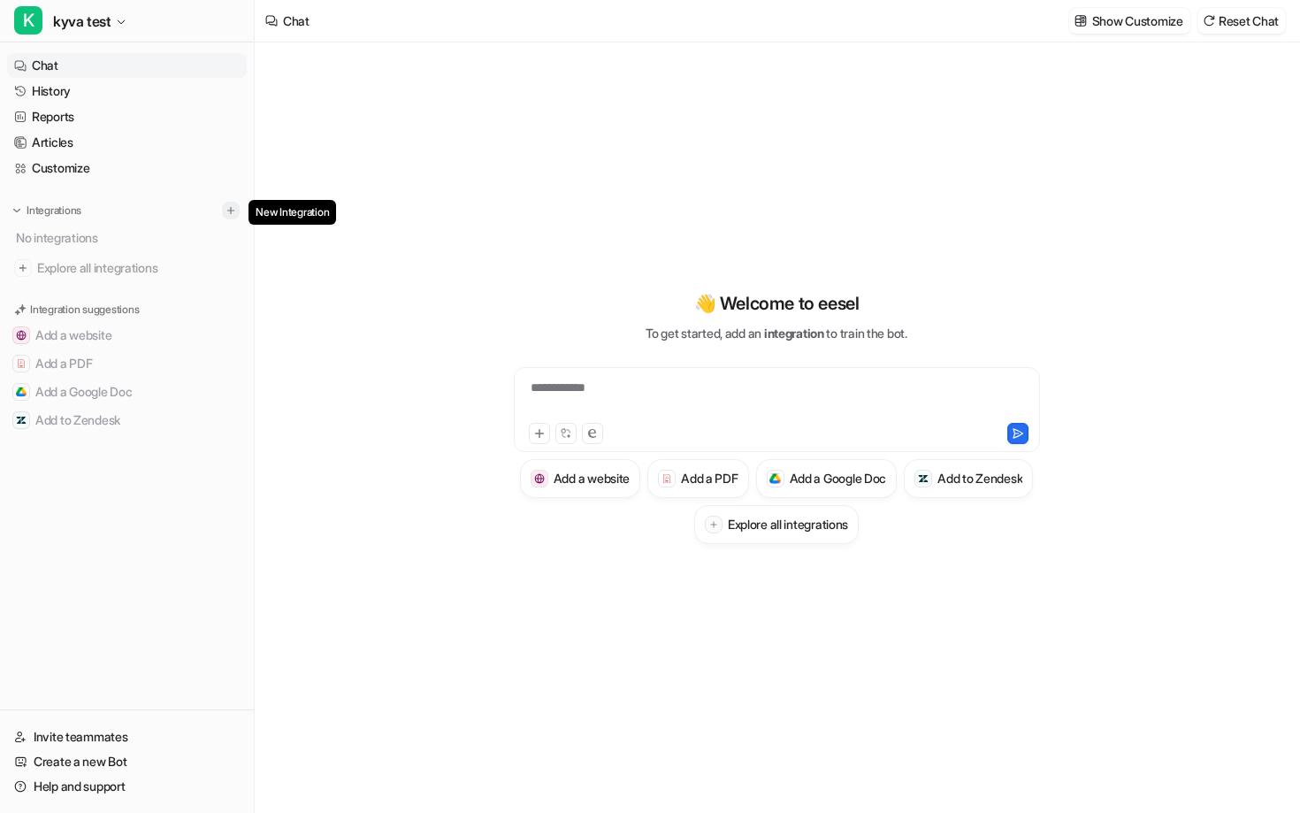
click at [228, 207] on img at bounding box center [231, 210] width 12 height 12
click at [230, 211] on img at bounding box center [231, 210] width 12 height 12
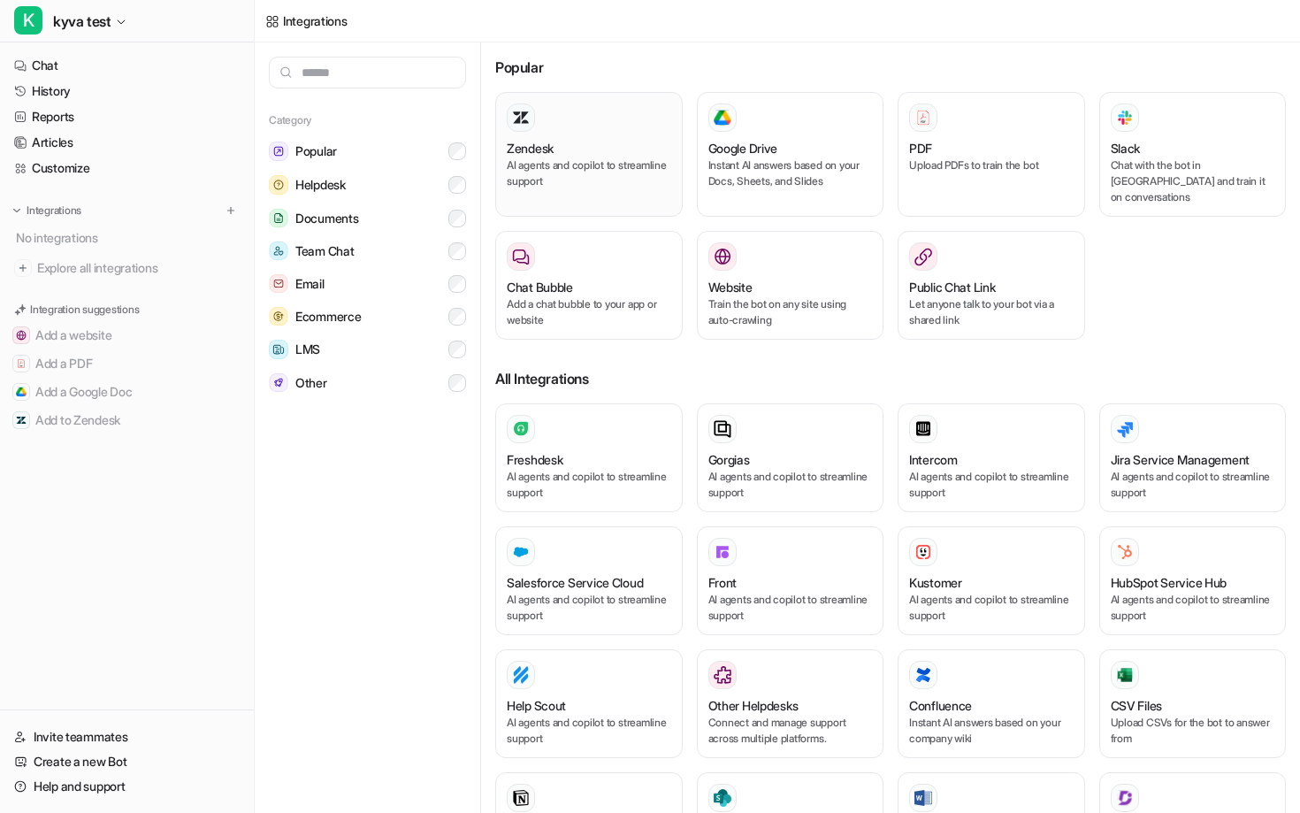
click at [554, 147] on h3 "Zendesk" at bounding box center [530, 148] width 47 height 19
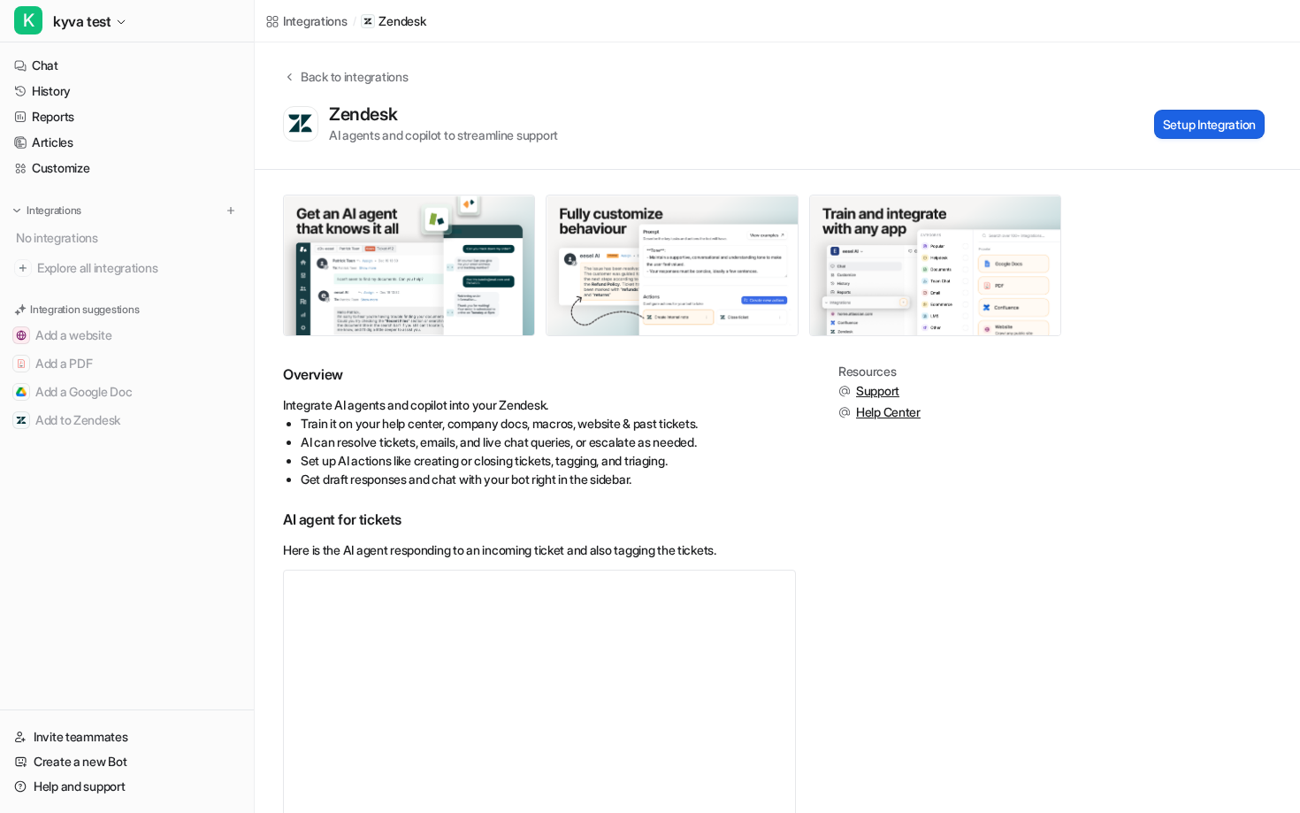
click at [1185, 119] on button "Setup Integration" at bounding box center [1209, 124] width 111 height 29
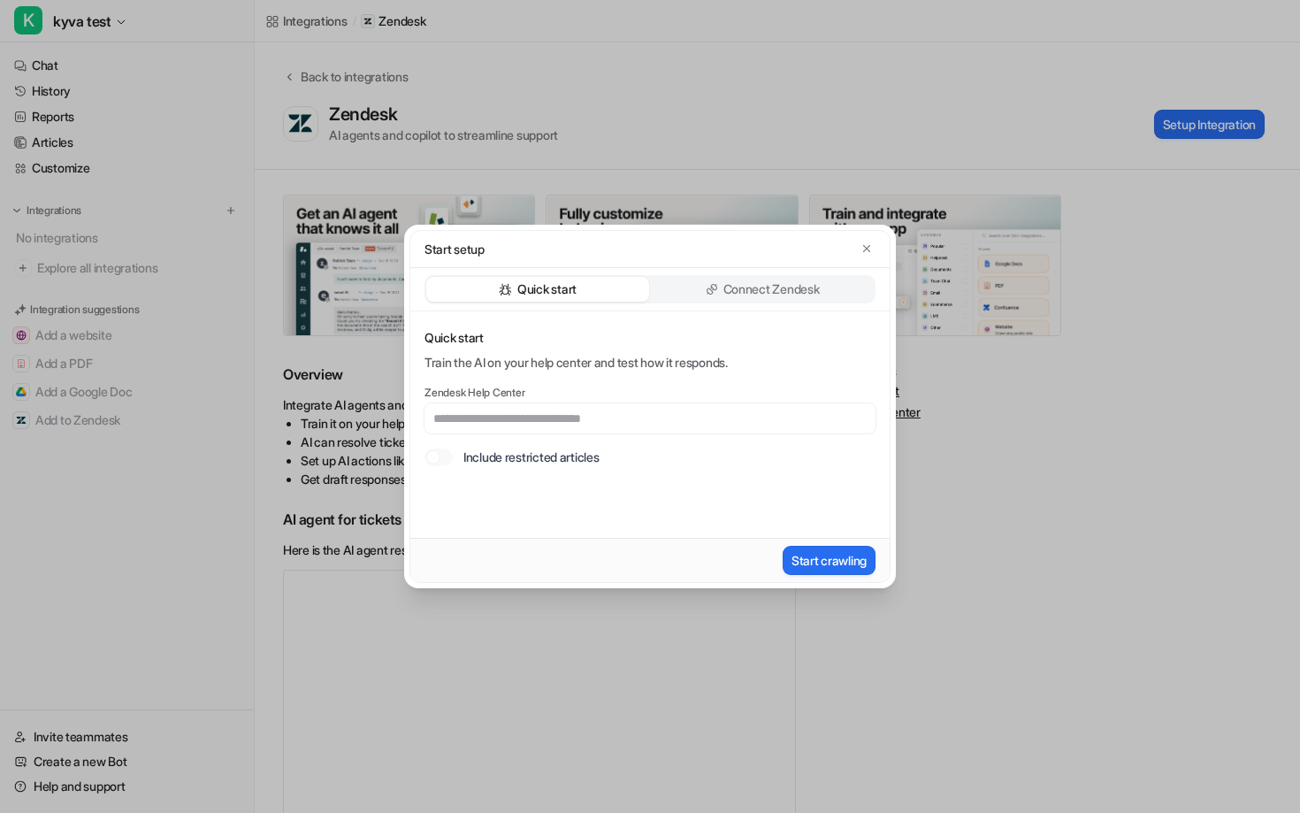
click at [738, 286] on p "Connect Zendesk" at bounding box center [772, 289] width 96 height 18
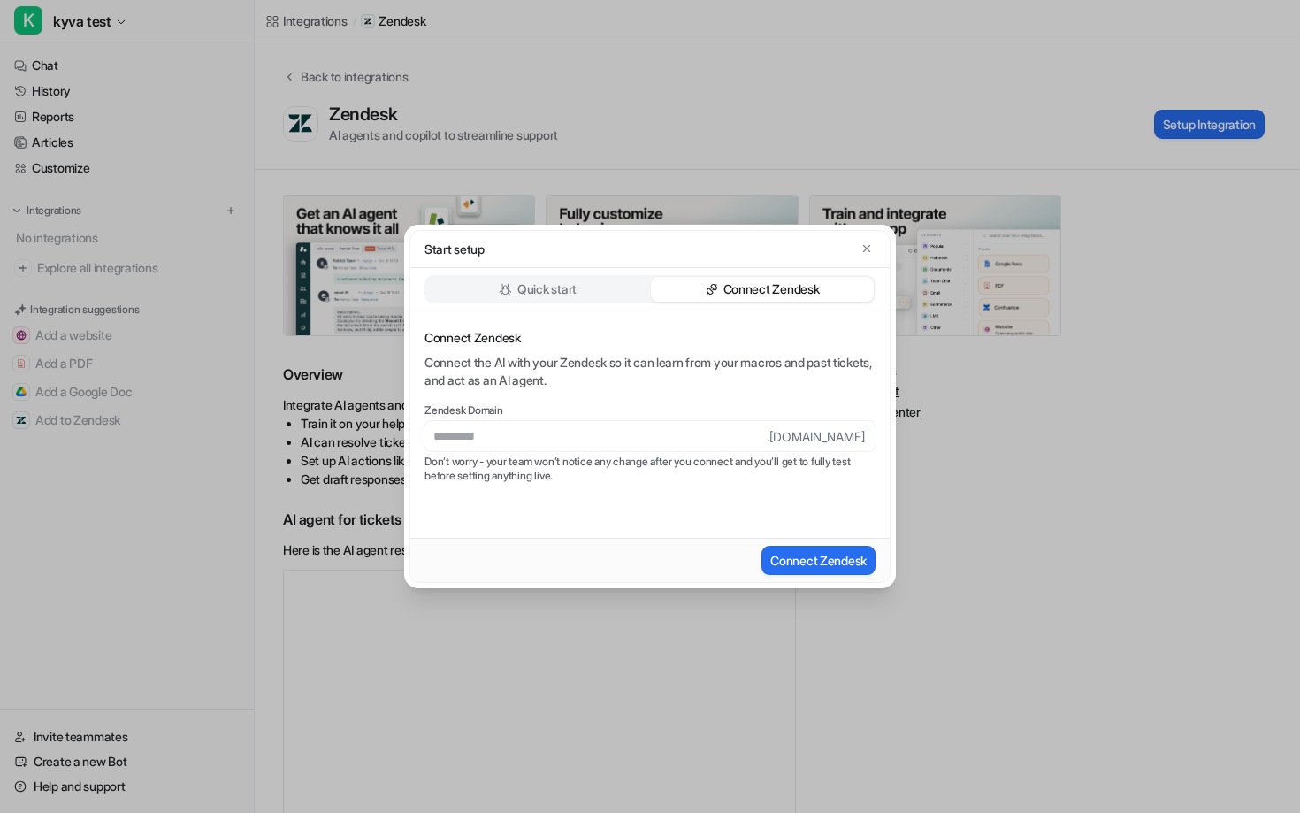
click at [610, 448] on input "text" at bounding box center [596, 436] width 342 height 30
type input "**********"
click at [849, 564] on button "Connect Zendesk" at bounding box center [819, 560] width 114 height 29
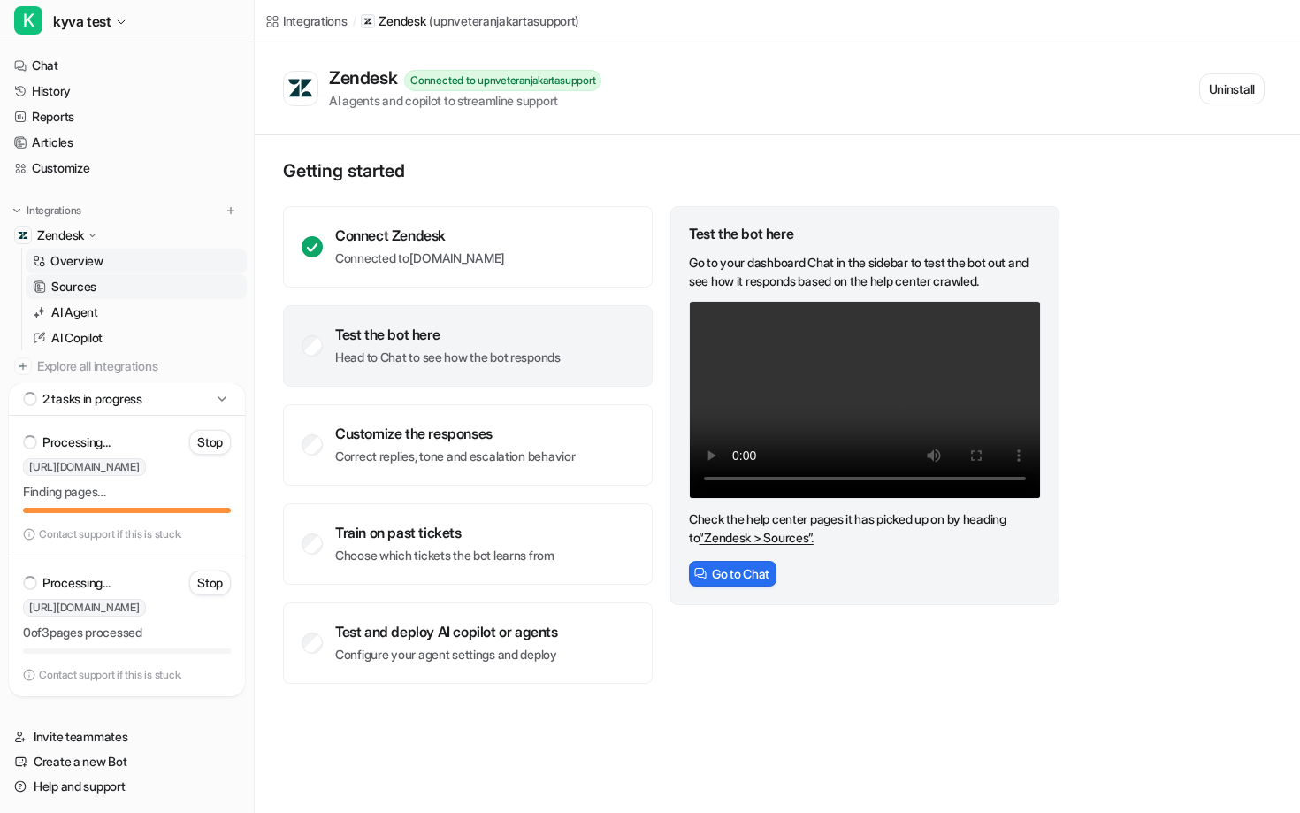
click at [86, 293] on p "Sources" at bounding box center [73, 287] width 45 height 18
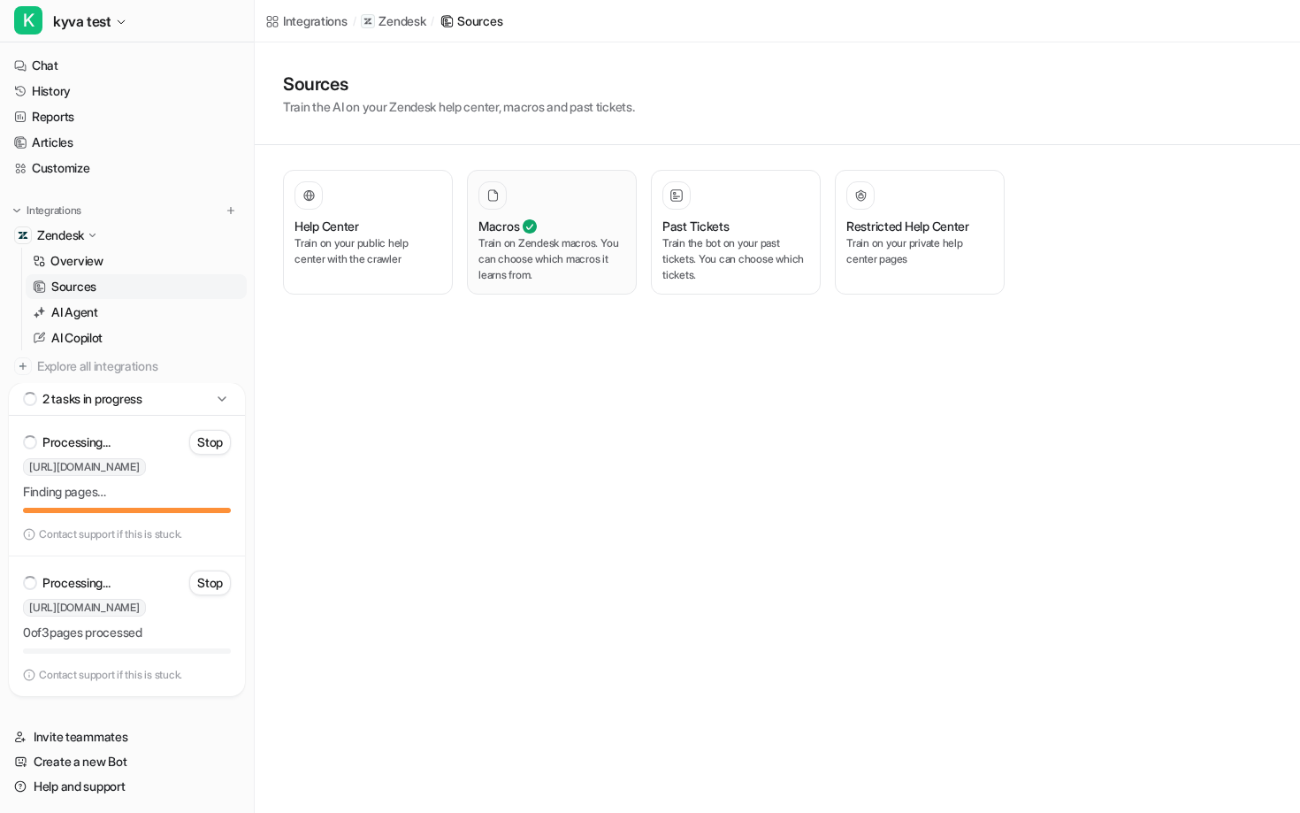
click at [502, 225] on h3 "Macros" at bounding box center [499, 226] width 41 height 19
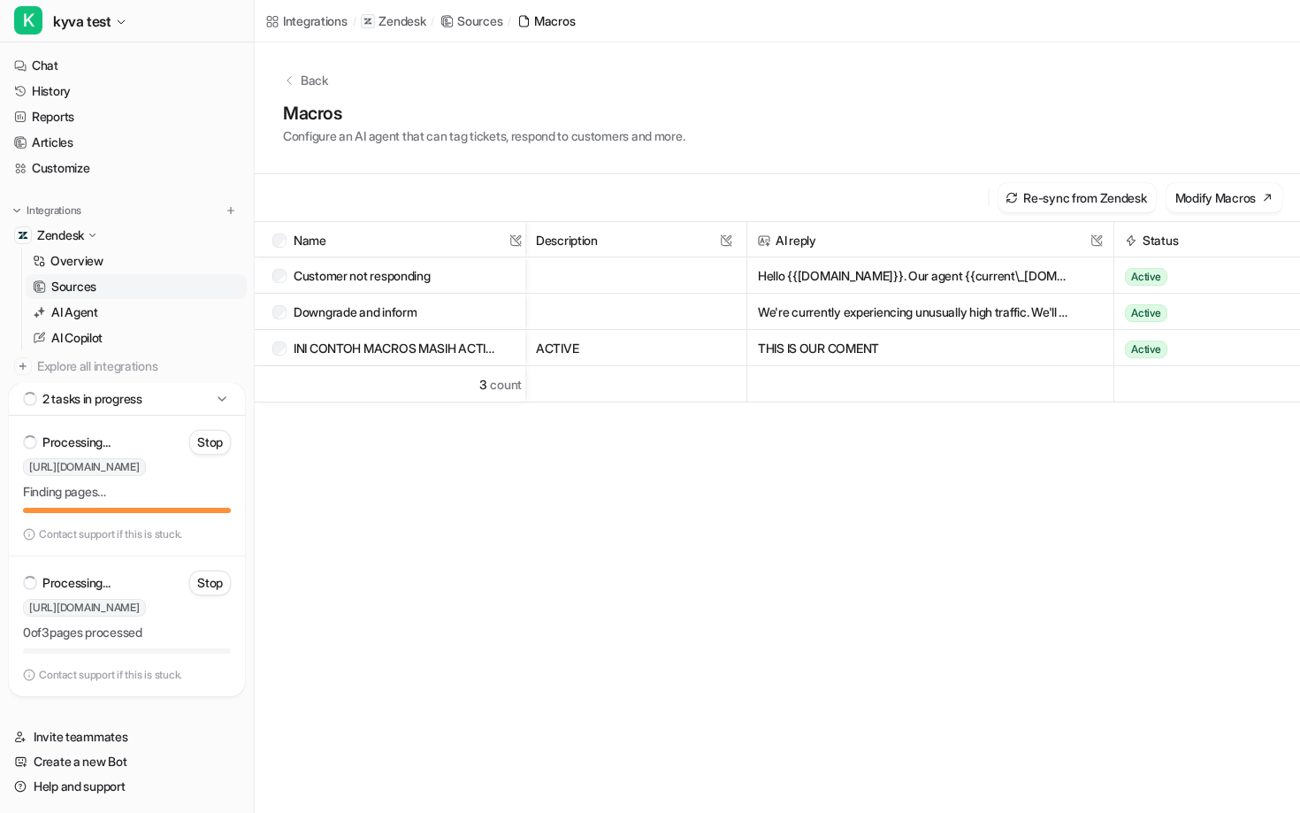
click at [1151, 275] on span "Active" at bounding box center [1146, 277] width 42 height 18
click at [81, 310] on p "AI Agent" at bounding box center [74, 312] width 47 height 18
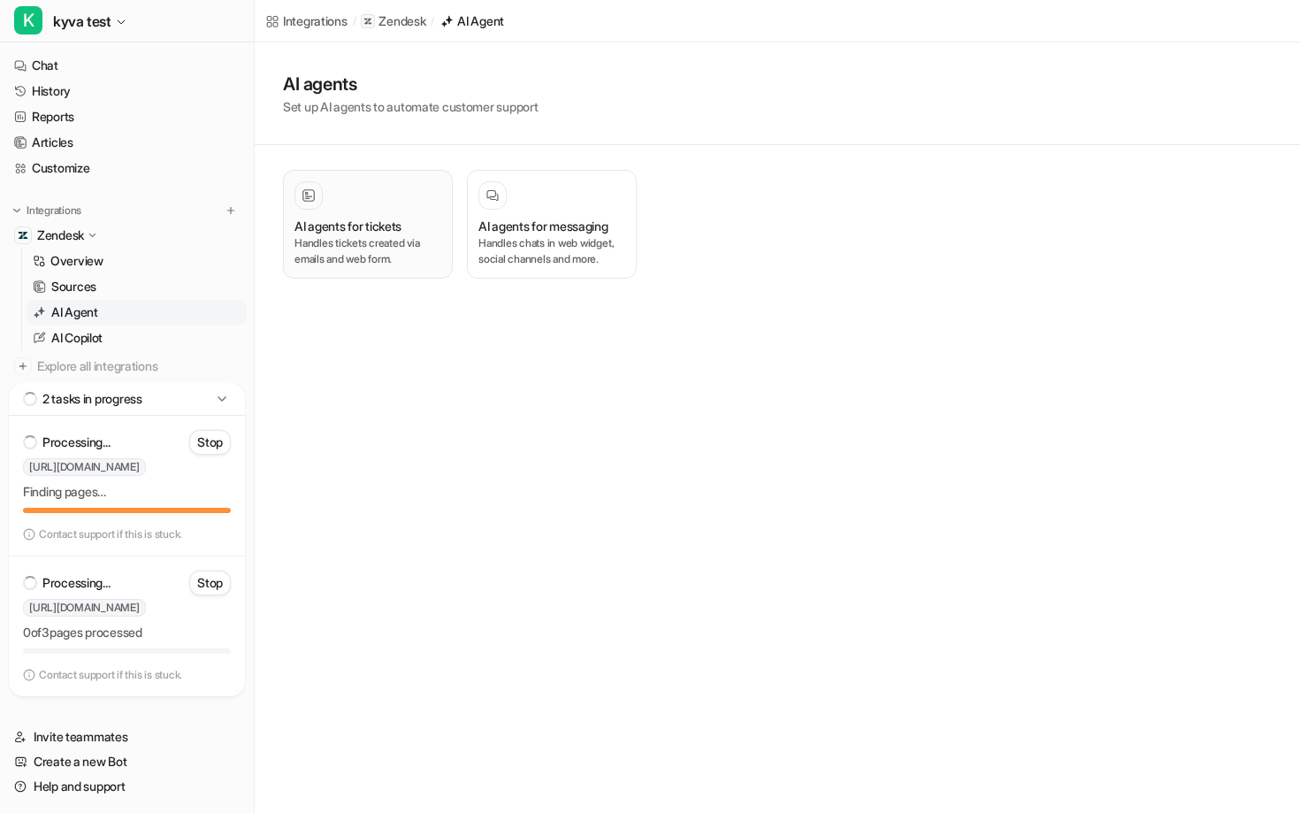
click at [402, 224] on h3 "AI agents for tickets" at bounding box center [348, 226] width 107 height 19
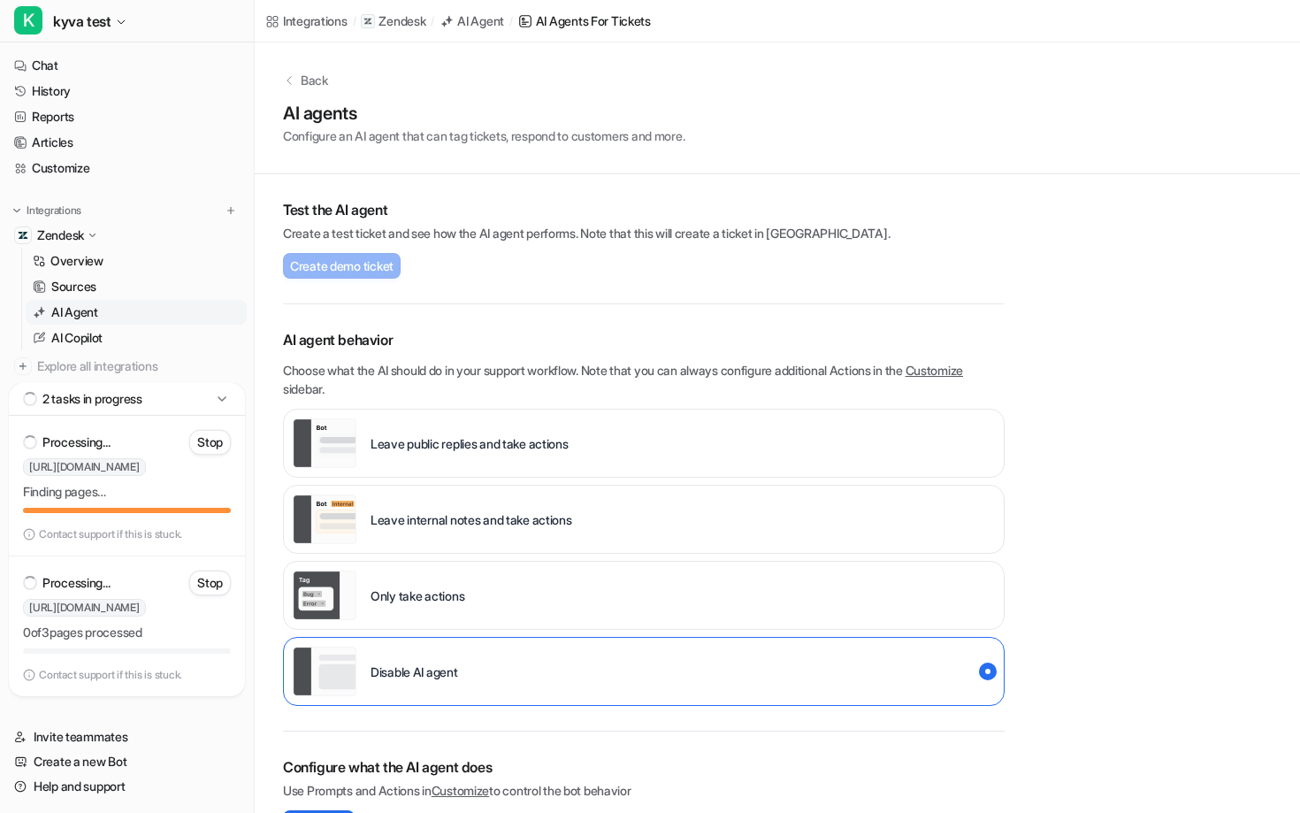
click at [515, 464] on div "Leave public replies and take actions" at bounding box center [431, 443] width 276 height 50
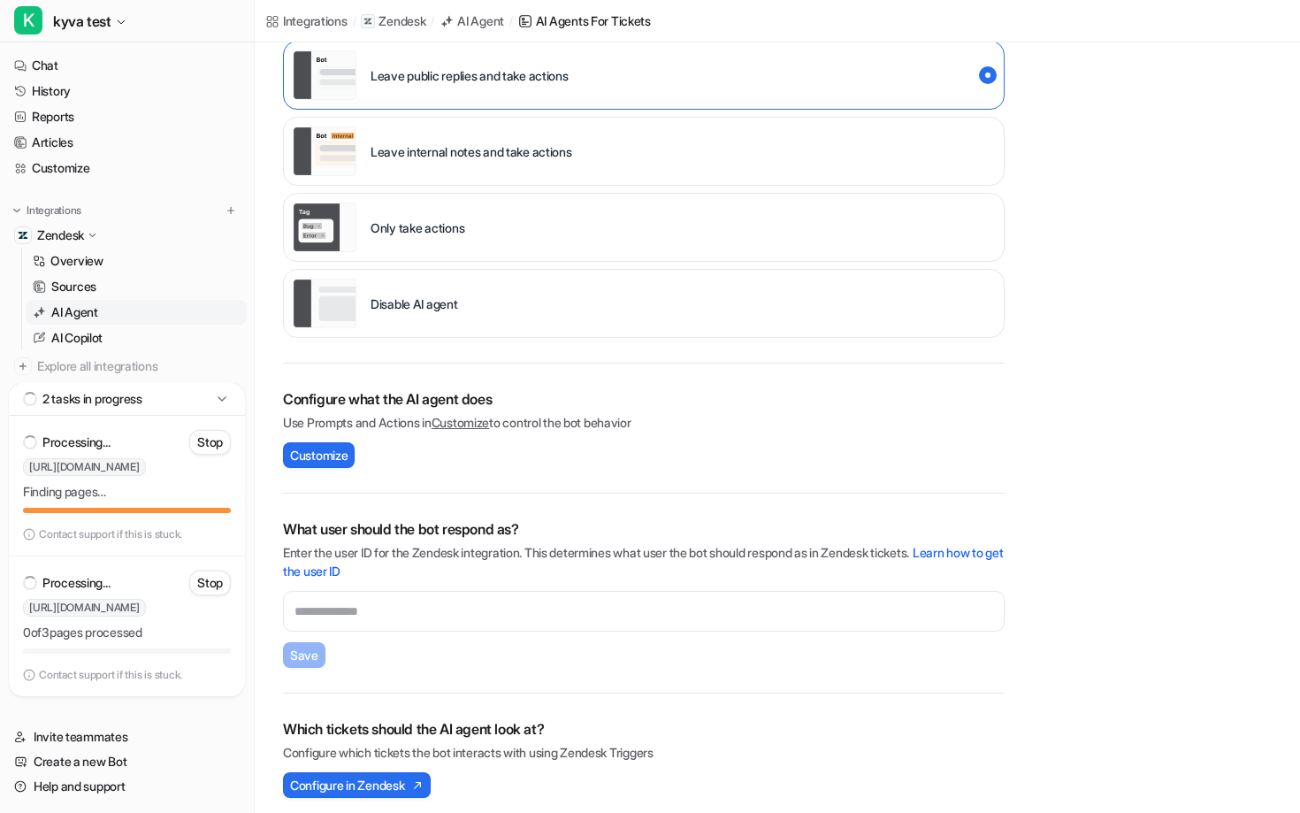
scroll to position [378, 0]
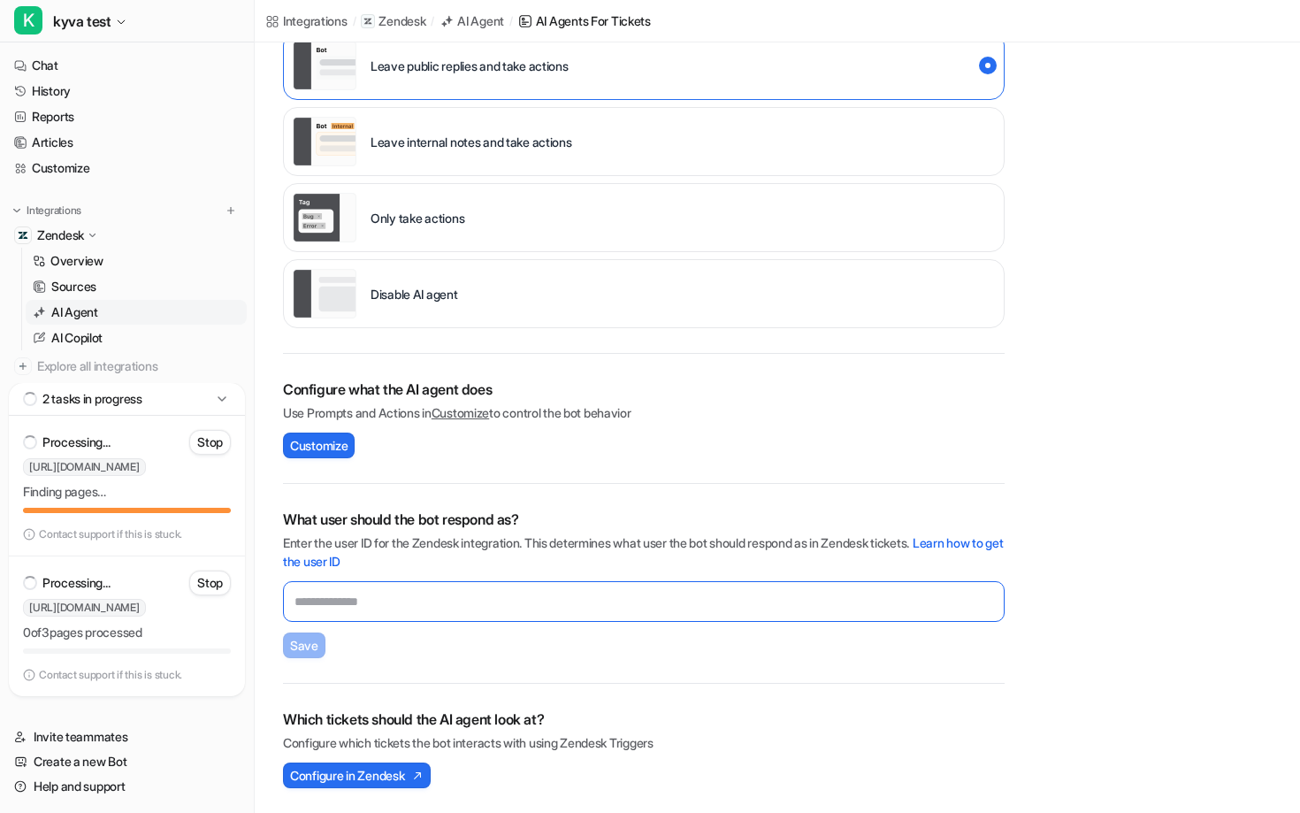
click at [421, 602] on input "text" at bounding box center [644, 601] width 722 height 41
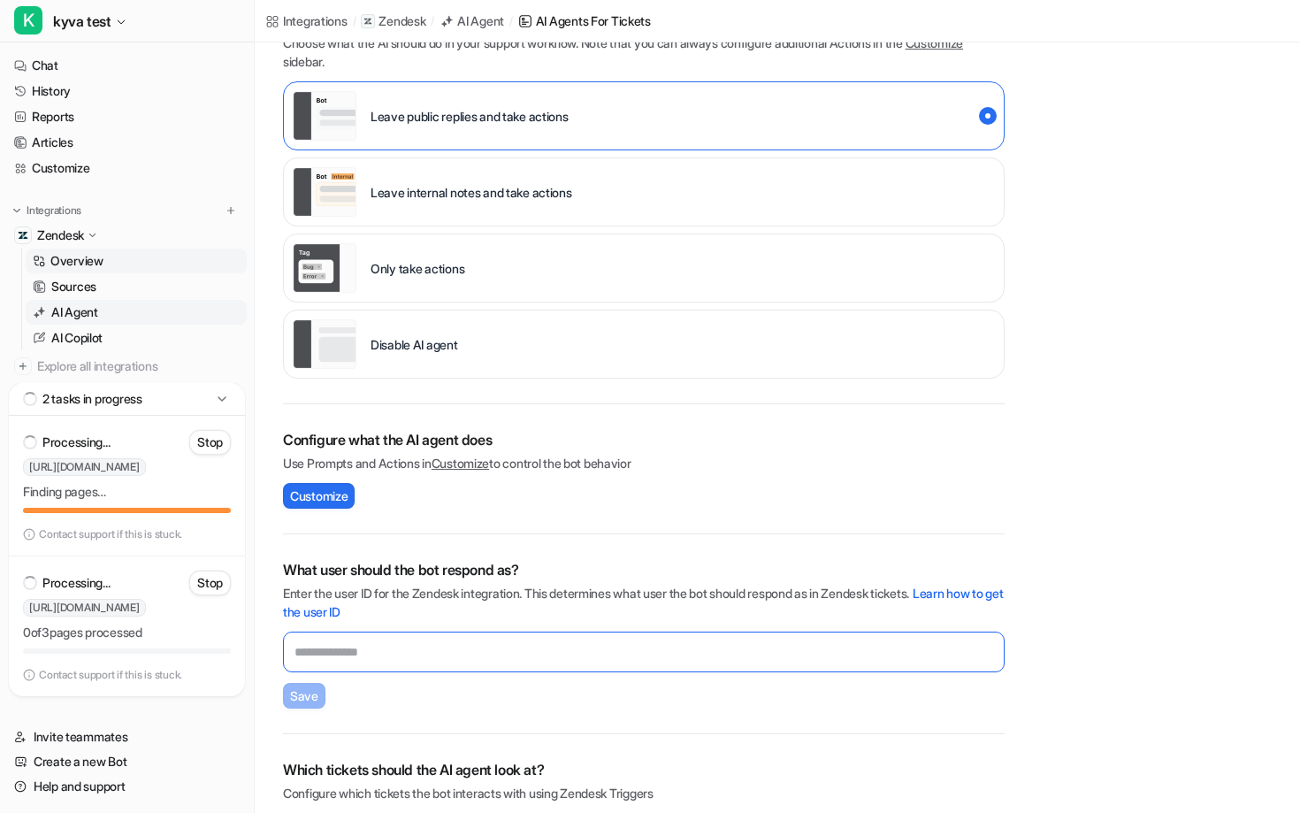
scroll to position [330, 0]
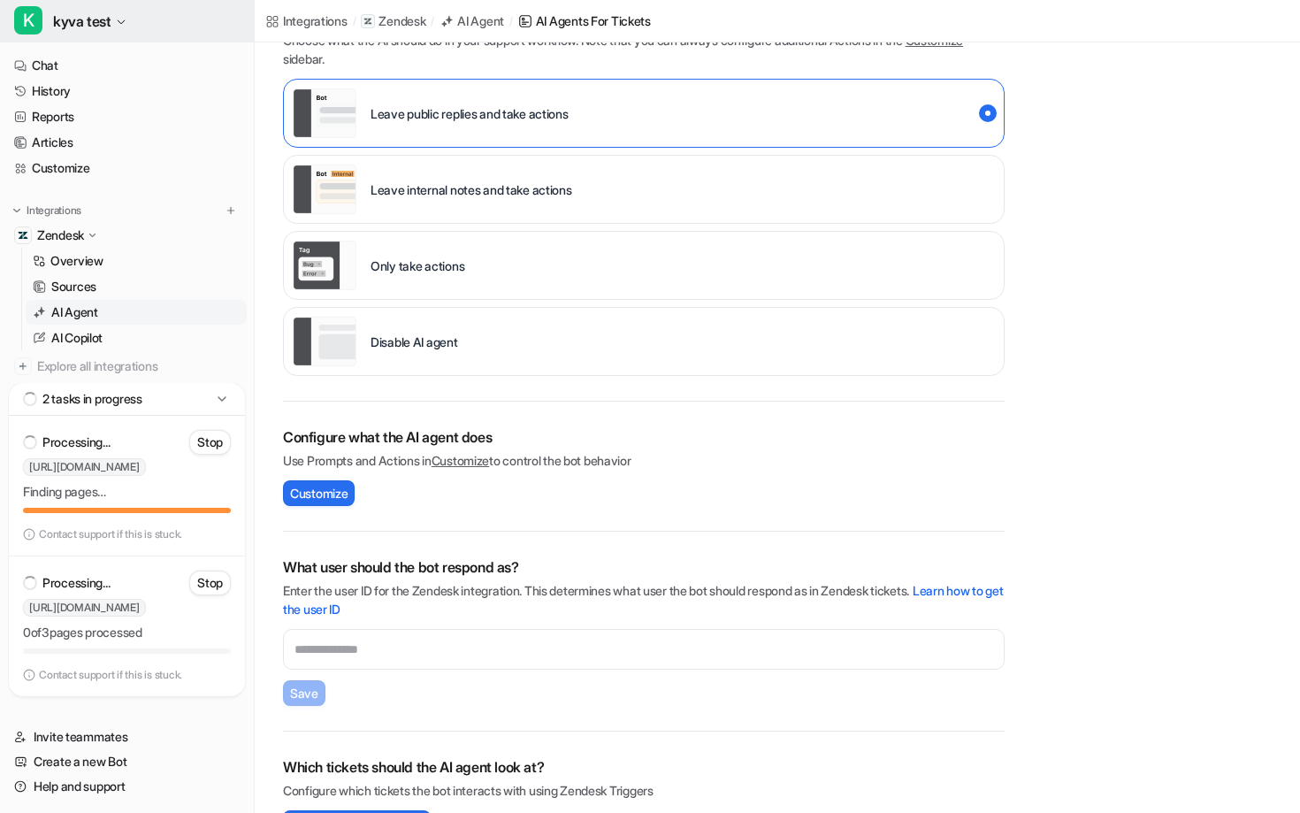
click at [111, 18] on span "kyva test" at bounding box center [81, 21] width 57 height 25
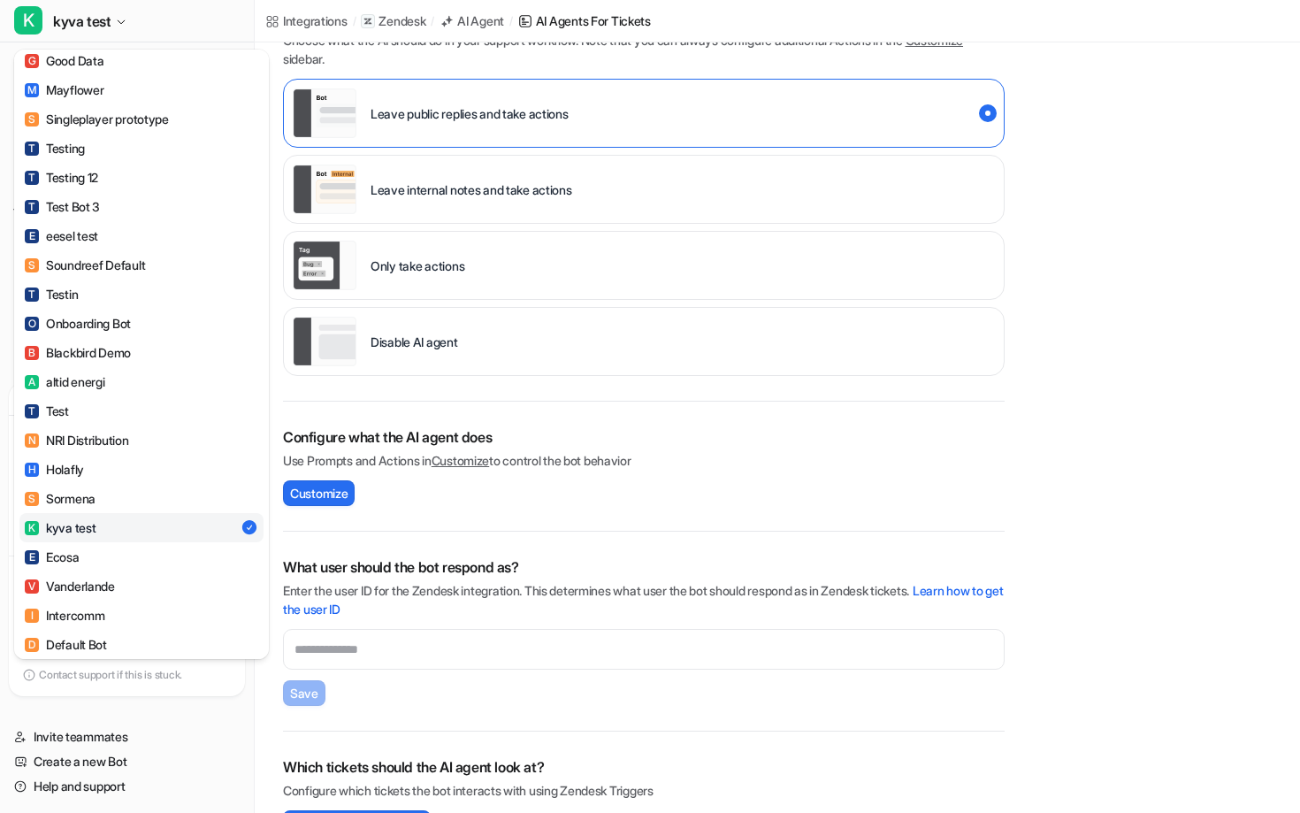
scroll to position [1164, 0]
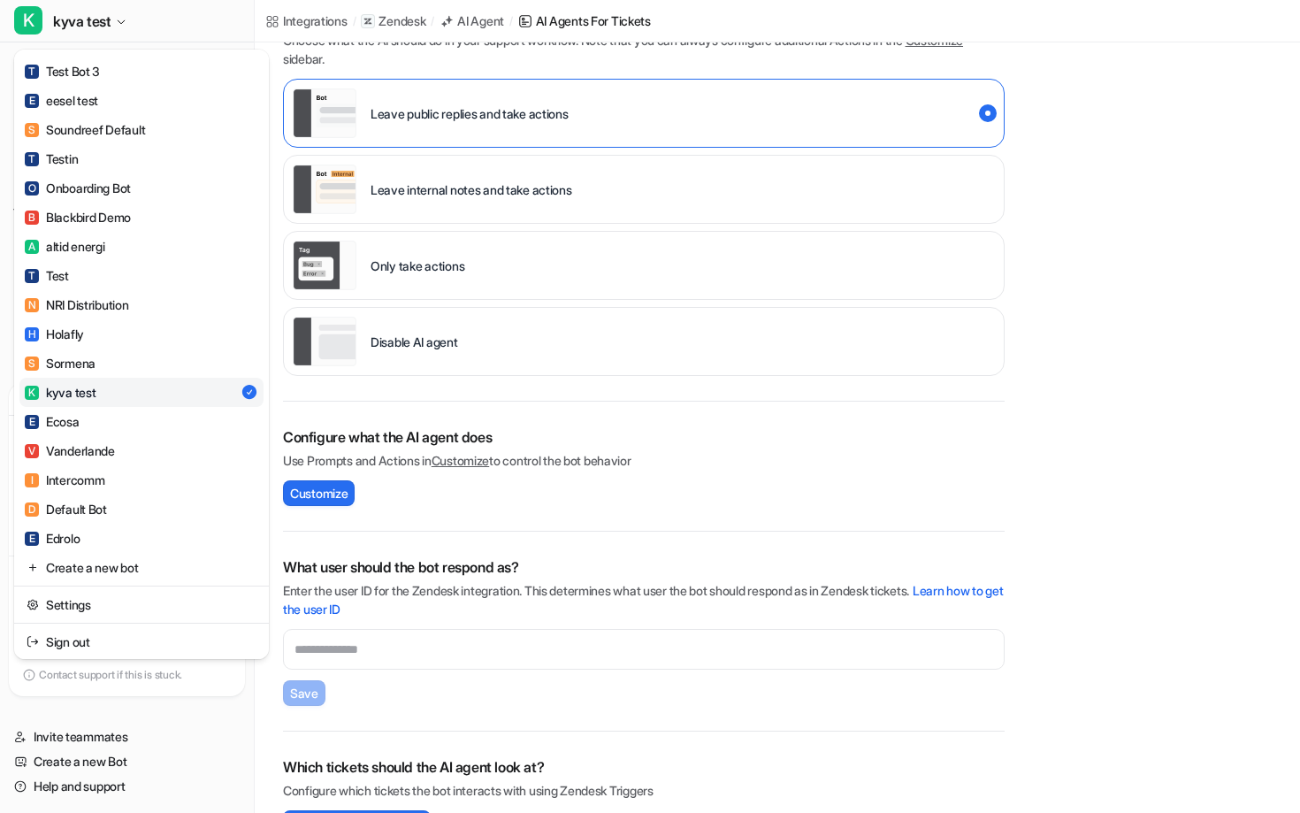
click at [525, 428] on div "K kyva test C Custom Knowledge D Demo bot F Flo Health L Leva Finance C Conscio…" at bounding box center [650, 76] width 1300 height 813
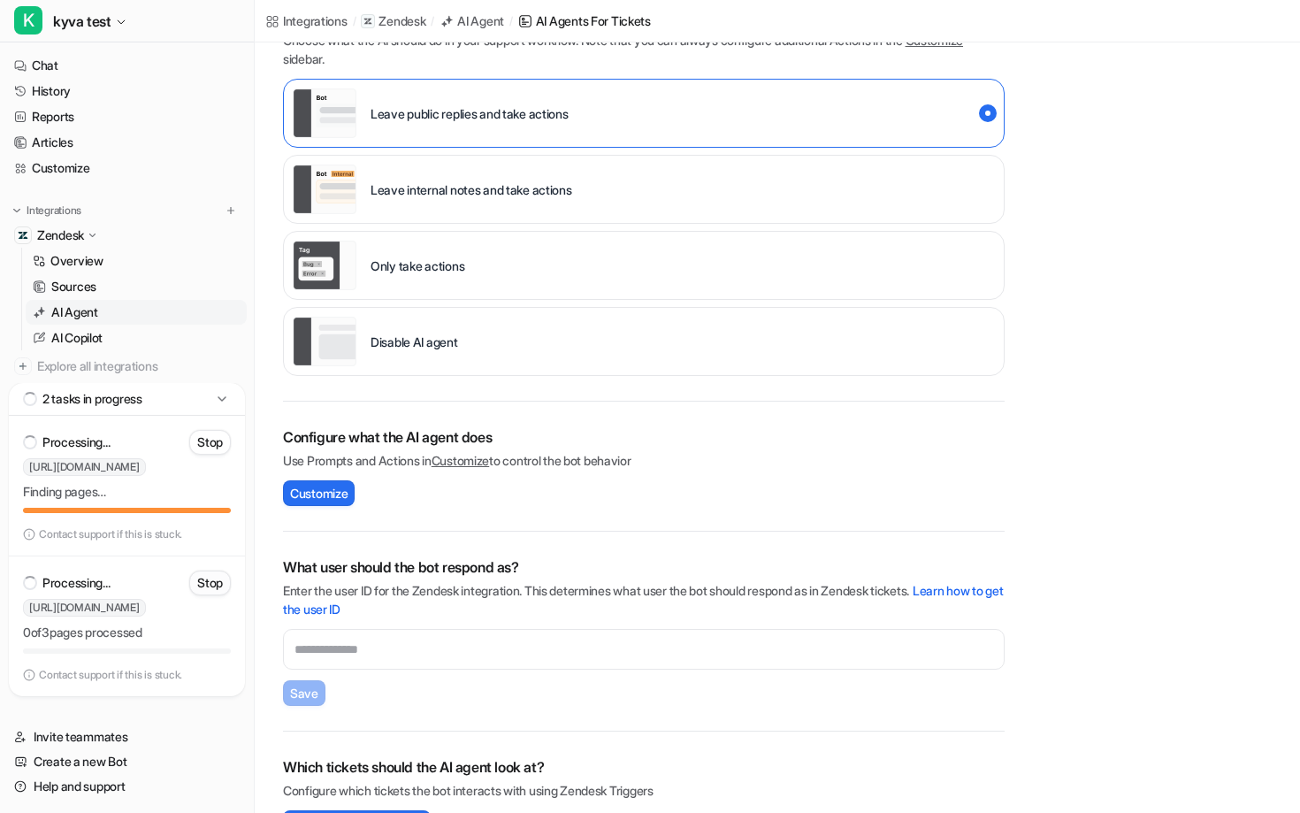
click at [213, 581] on p "Stop" at bounding box center [210, 583] width 26 height 18
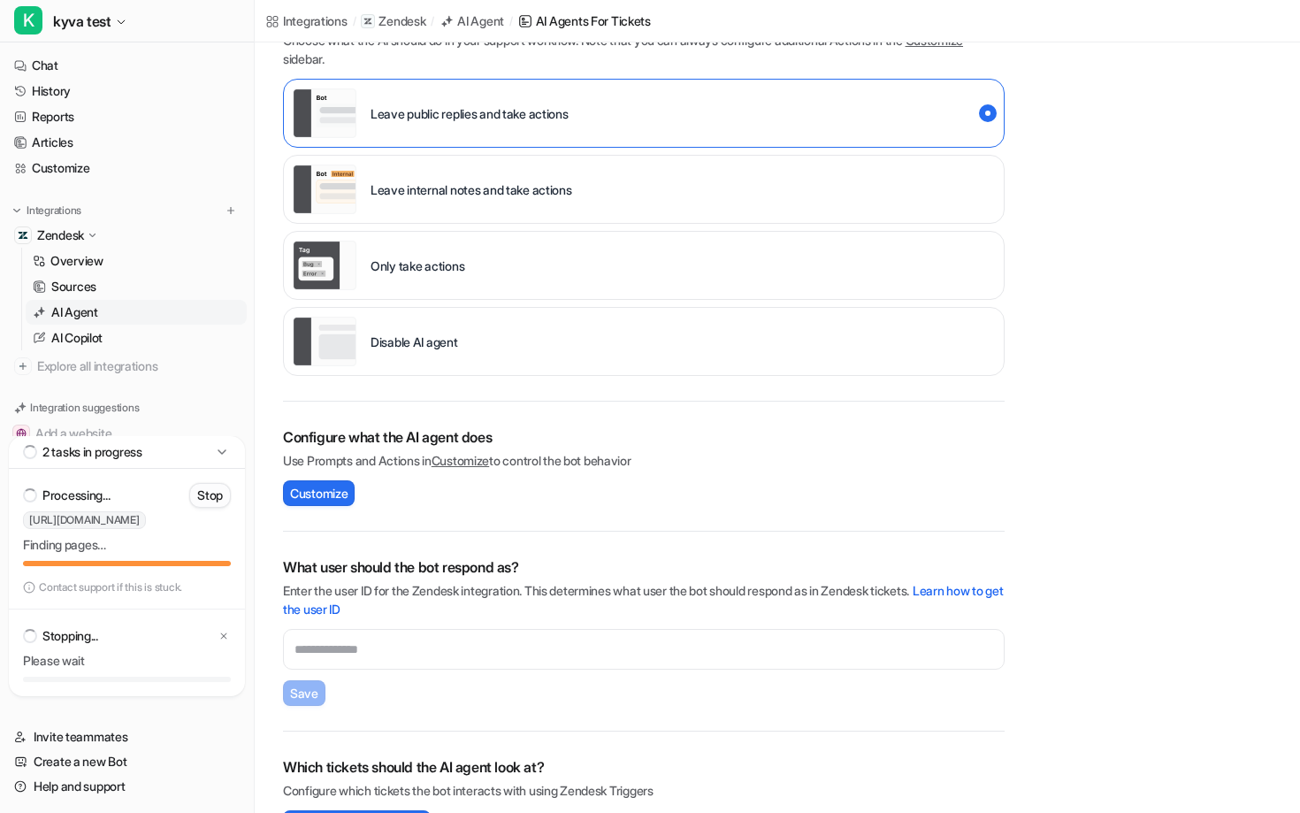
click at [207, 498] on p "Stop" at bounding box center [210, 496] width 26 height 18
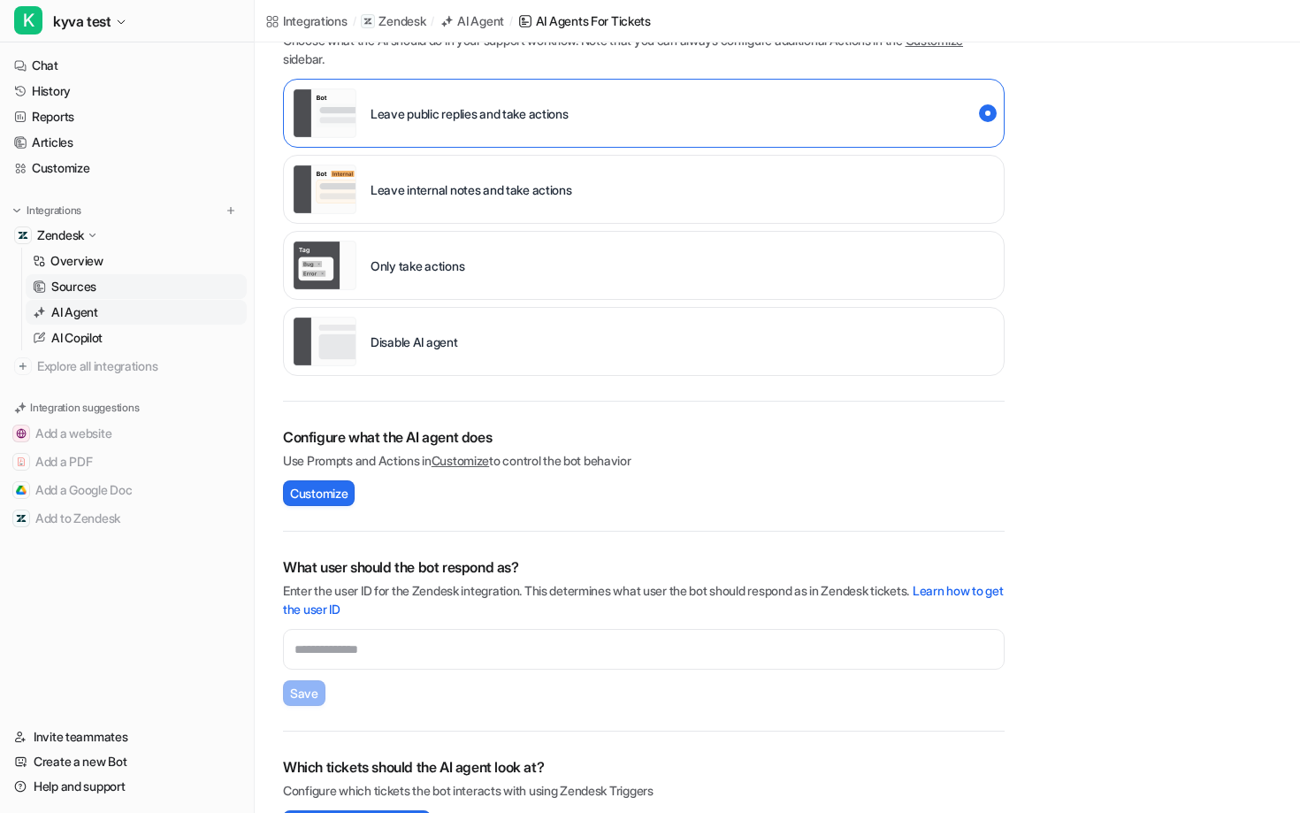
click at [112, 281] on link "Sources" at bounding box center [136, 286] width 221 height 25
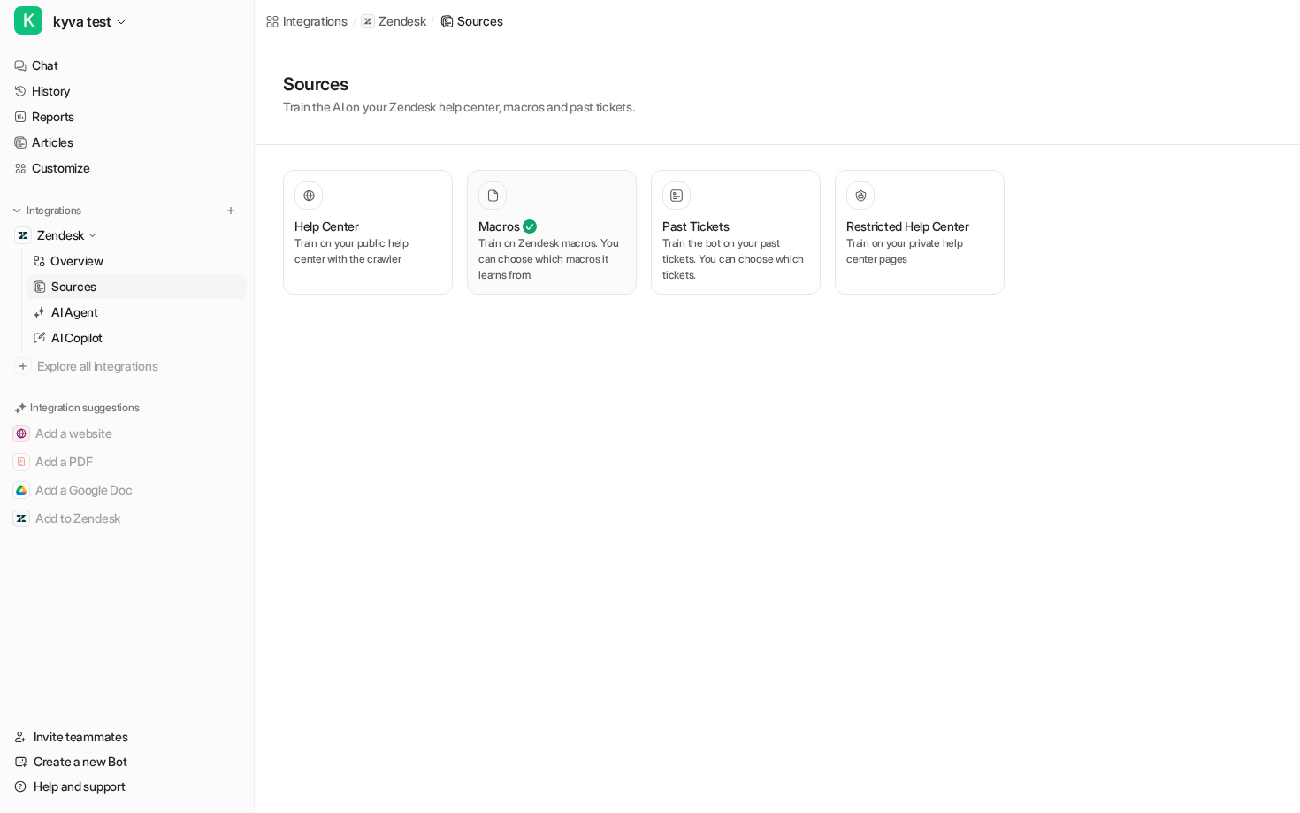
click at [559, 238] on p "Train on Zendesk macros. You can choose which macros it learns from." at bounding box center [552, 259] width 147 height 48
click at [530, 263] on p "Train on Zendesk macros. You can choose which macros it learns from." at bounding box center [552, 259] width 147 height 48
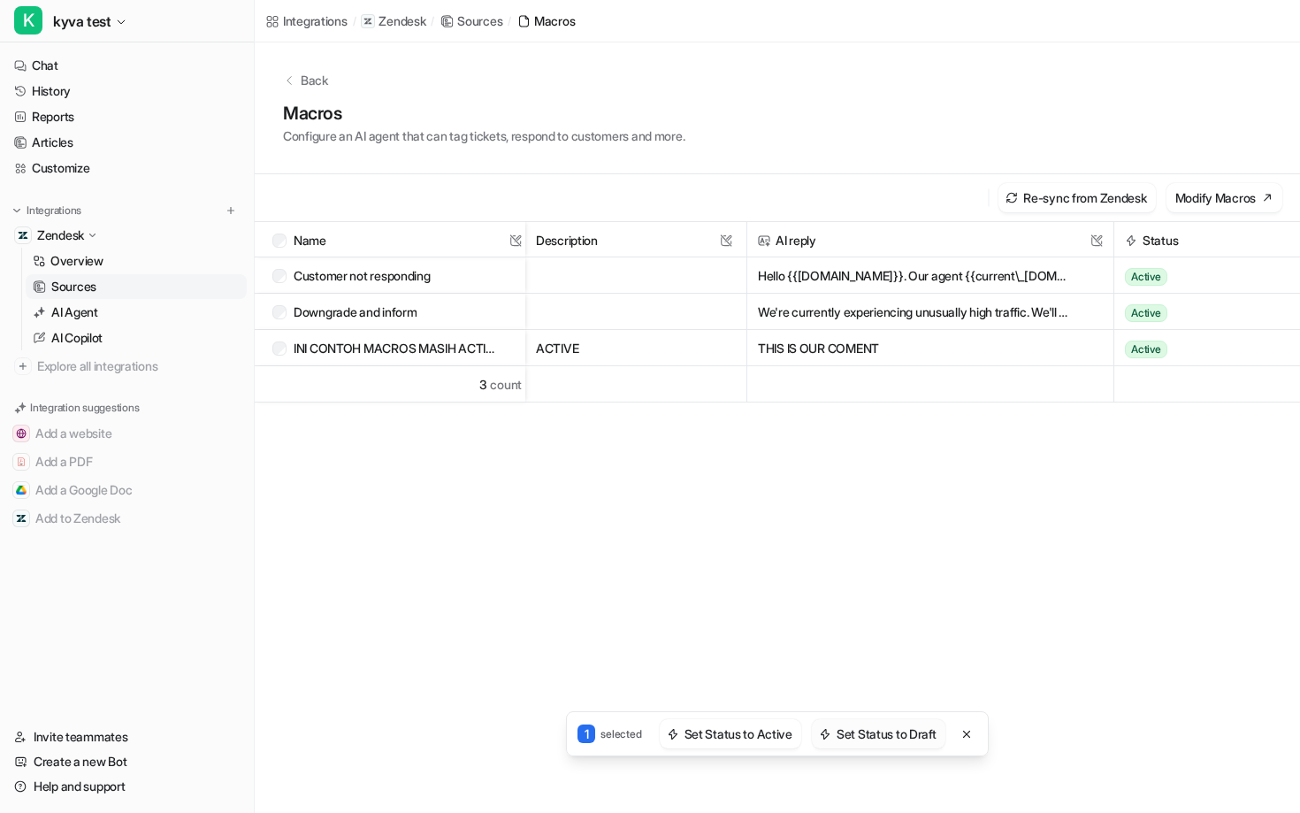
click at [853, 739] on button "Set Status to Draft" at bounding box center [879, 733] width 134 height 29
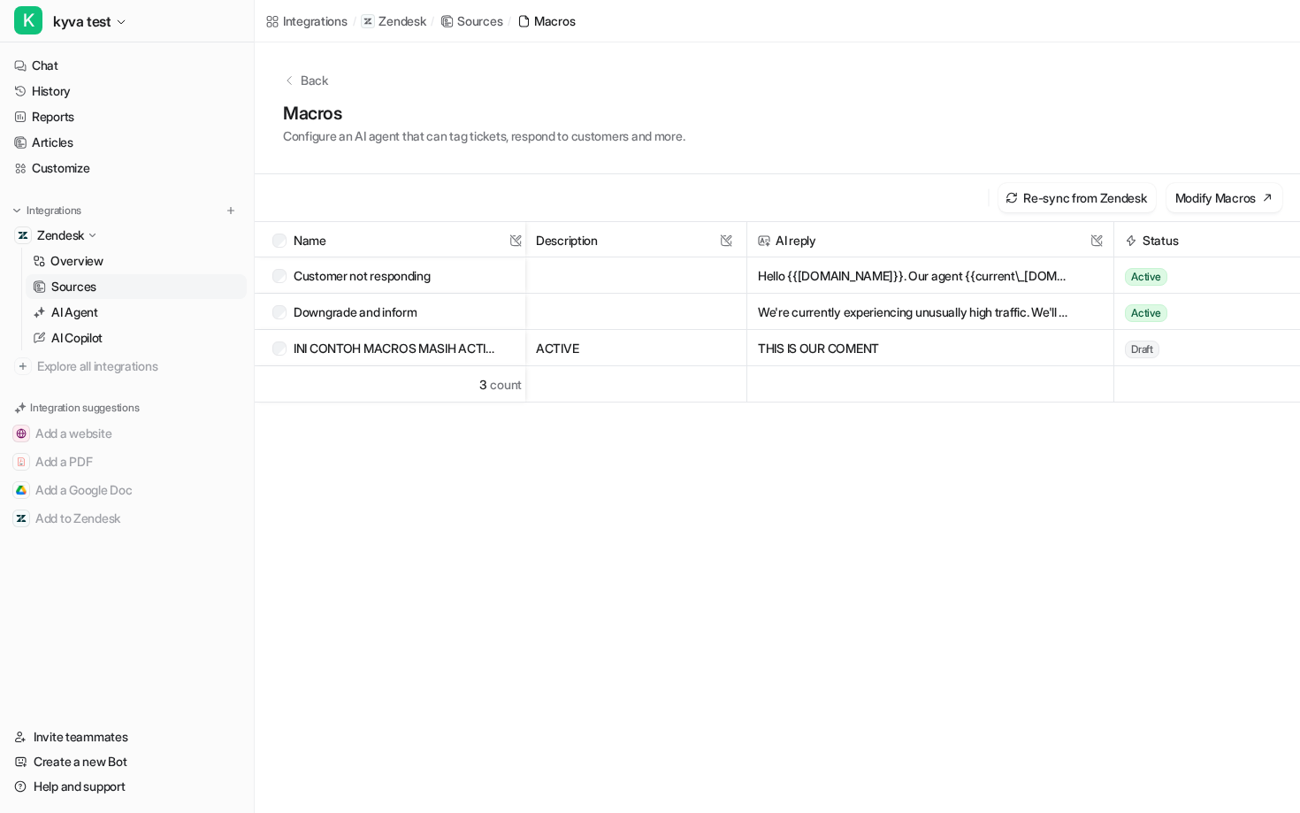
click at [625, 357] on button "ACTIVE" at bounding box center [627, 348] width 183 height 36
